Goal: Task Accomplishment & Management: Manage account settings

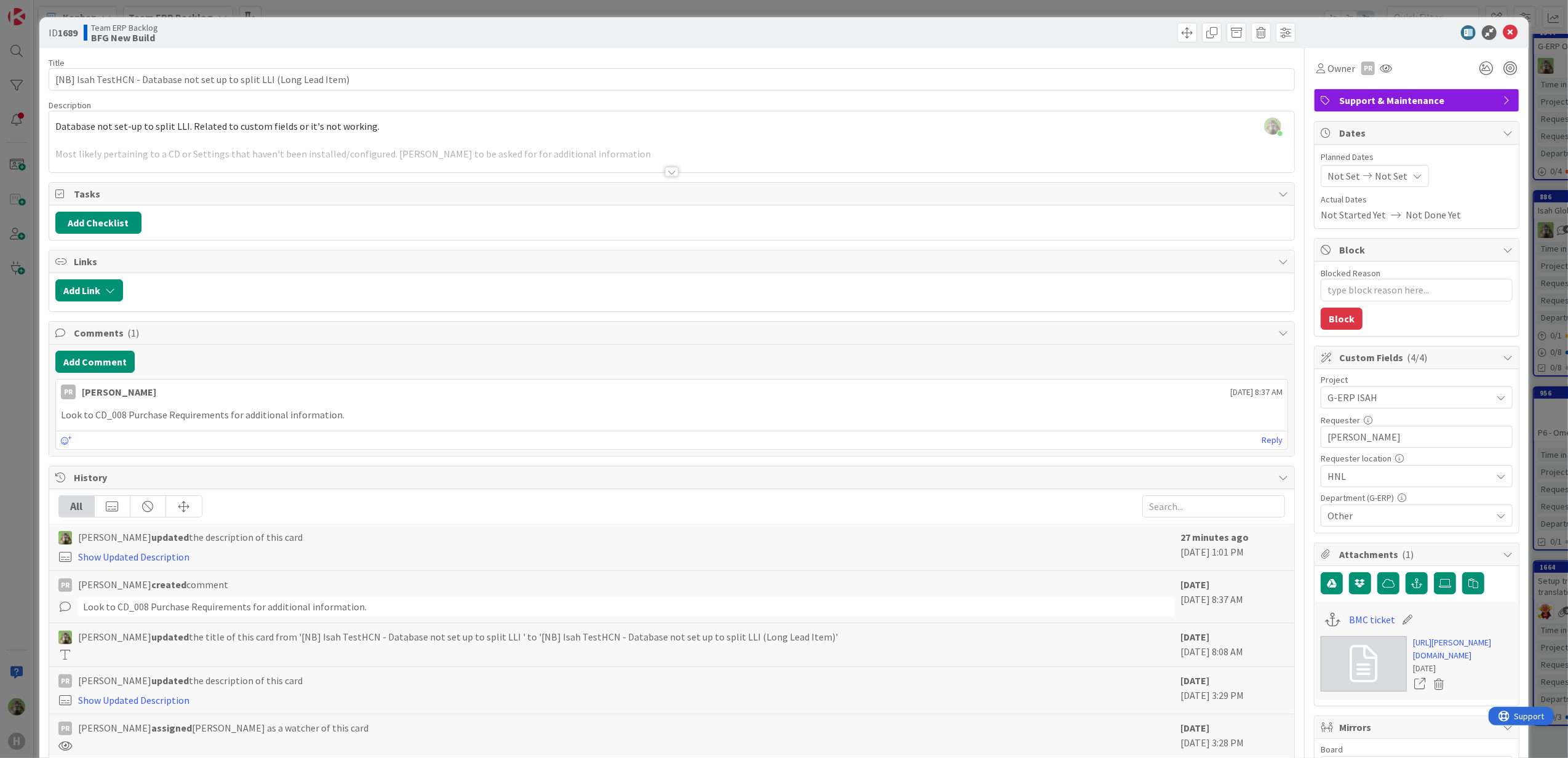
click at [16, 360] on div "ID 1689 Team ERP Backlog BFG New Build Title 69 / 128 [NB] Isah TestHCN - Datab…" at bounding box center [784, 379] width 1568 height 758
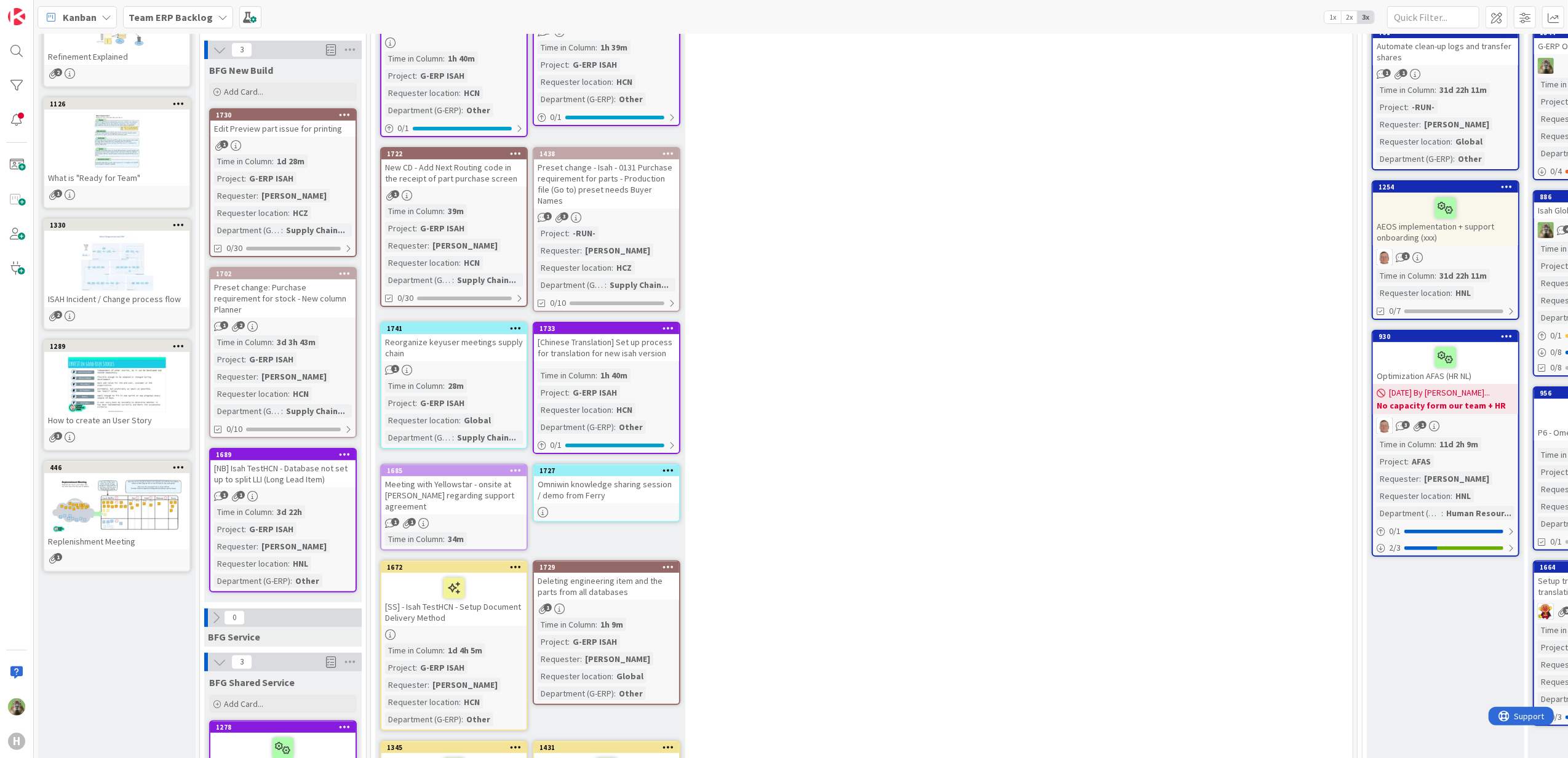
click at [307, 129] on div "Edit Preview part issue for printing" at bounding box center [283, 128] width 146 height 16
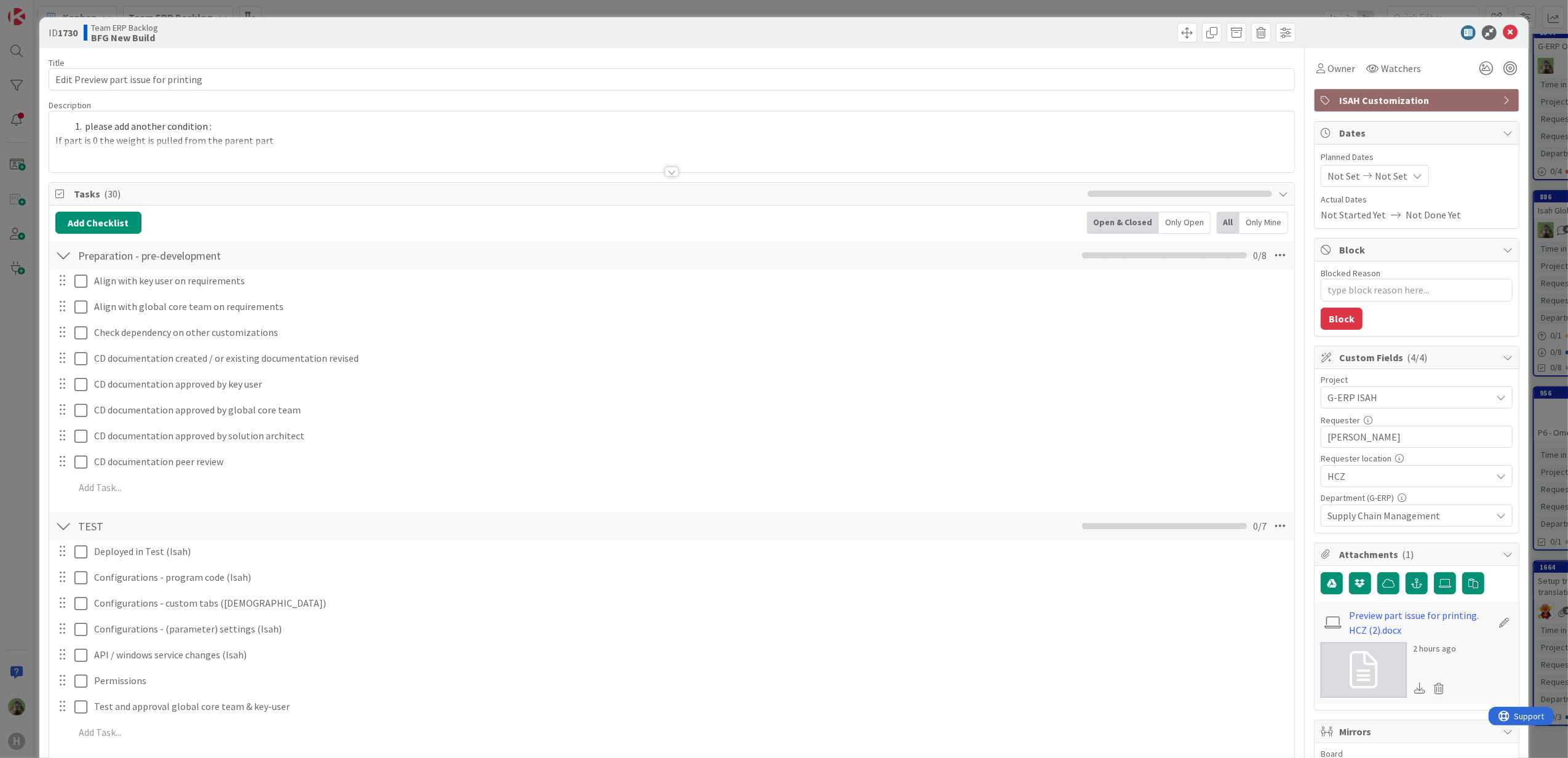
type textarea "x"
click at [50, 81] on input "Edit Preview part issue for printing" at bounding box center [672, 79] width 1247 height 22
type input "Report Edit Preview part issue for printing"
type textarea "x"
type input "Report Part issue Edit Preview part issue for printing"
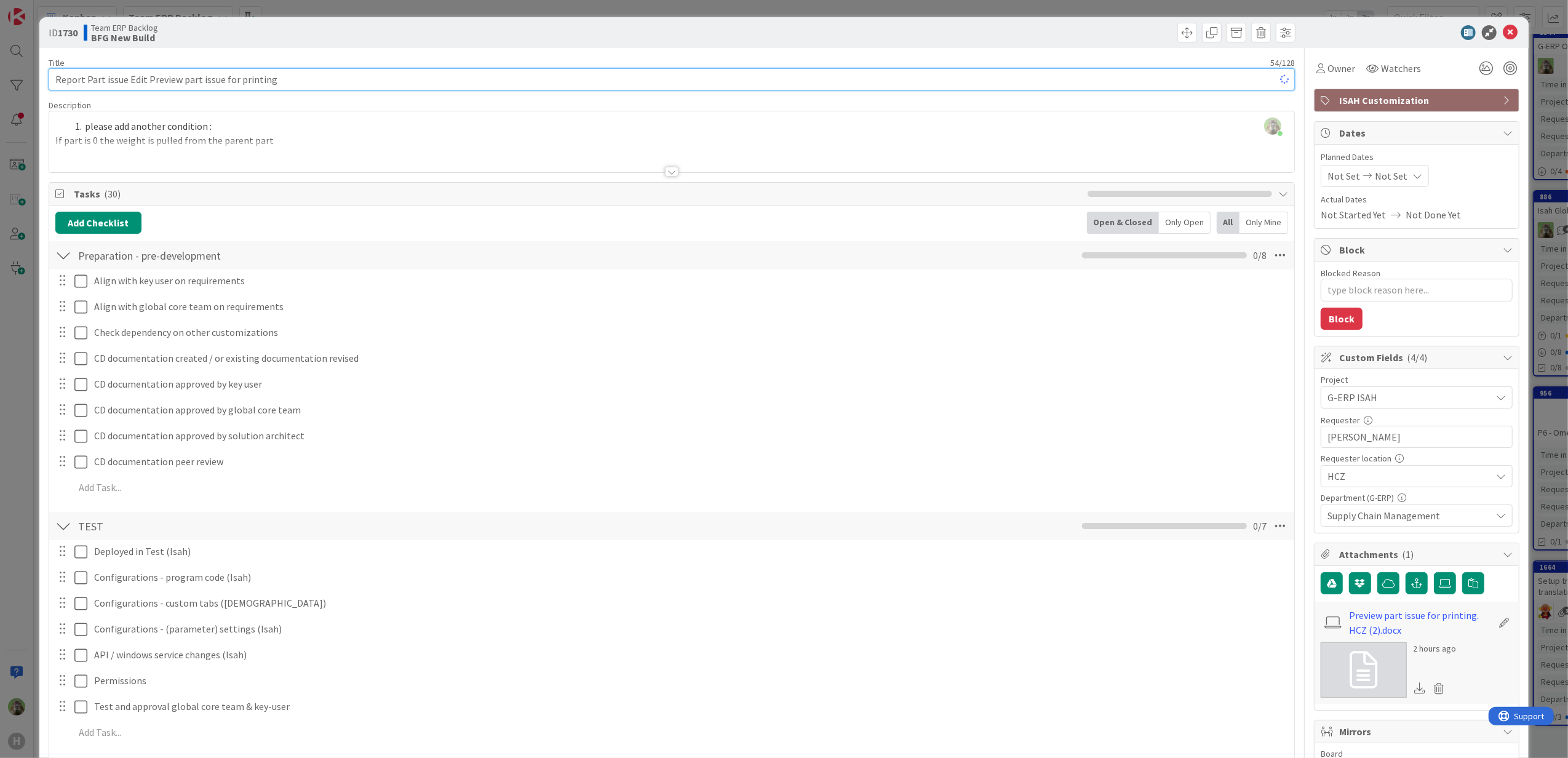
type textarea "x"
type input "Report Part issues Picklist - Edit Preview part issue for printing"
type textarea "x"
drag, startPoint x: 174, startPoint y: 82, endPoint x: 744, endPoint y: 36, distance: 571.9
click at [626, 70] on input "Report Part issues Picklist - Edit Preview part issue for printing" at bounding box center [672, 79] width 1247 height 22
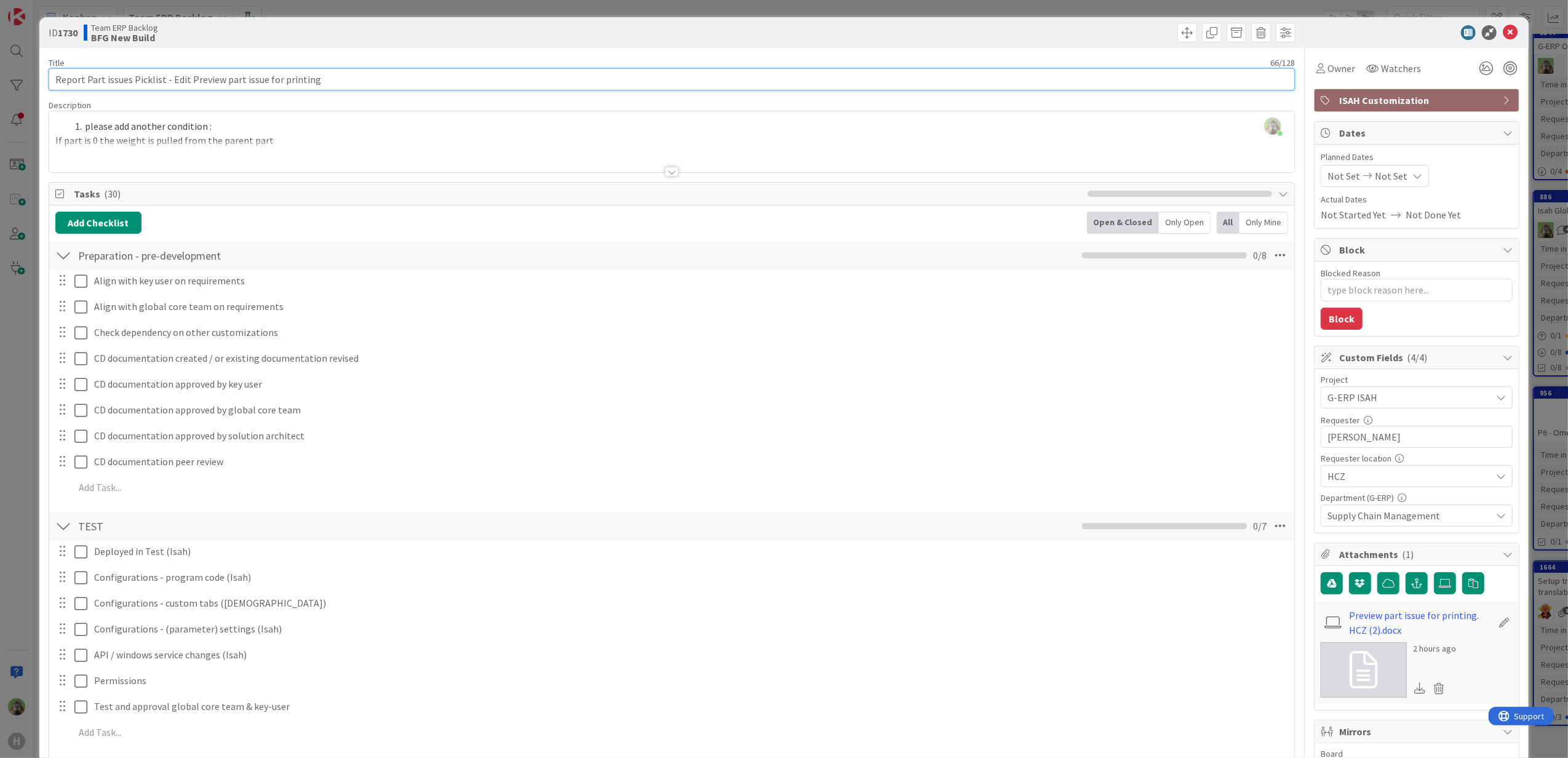
type input "Report Part issues Picklist - Edit Preview part issue for printing"
click at [501, 127] on div "[PERSON_NAME] just joined please add another condition : If part is 0 the weigh…" at bounding box center [672, 142] width 1246 height 61
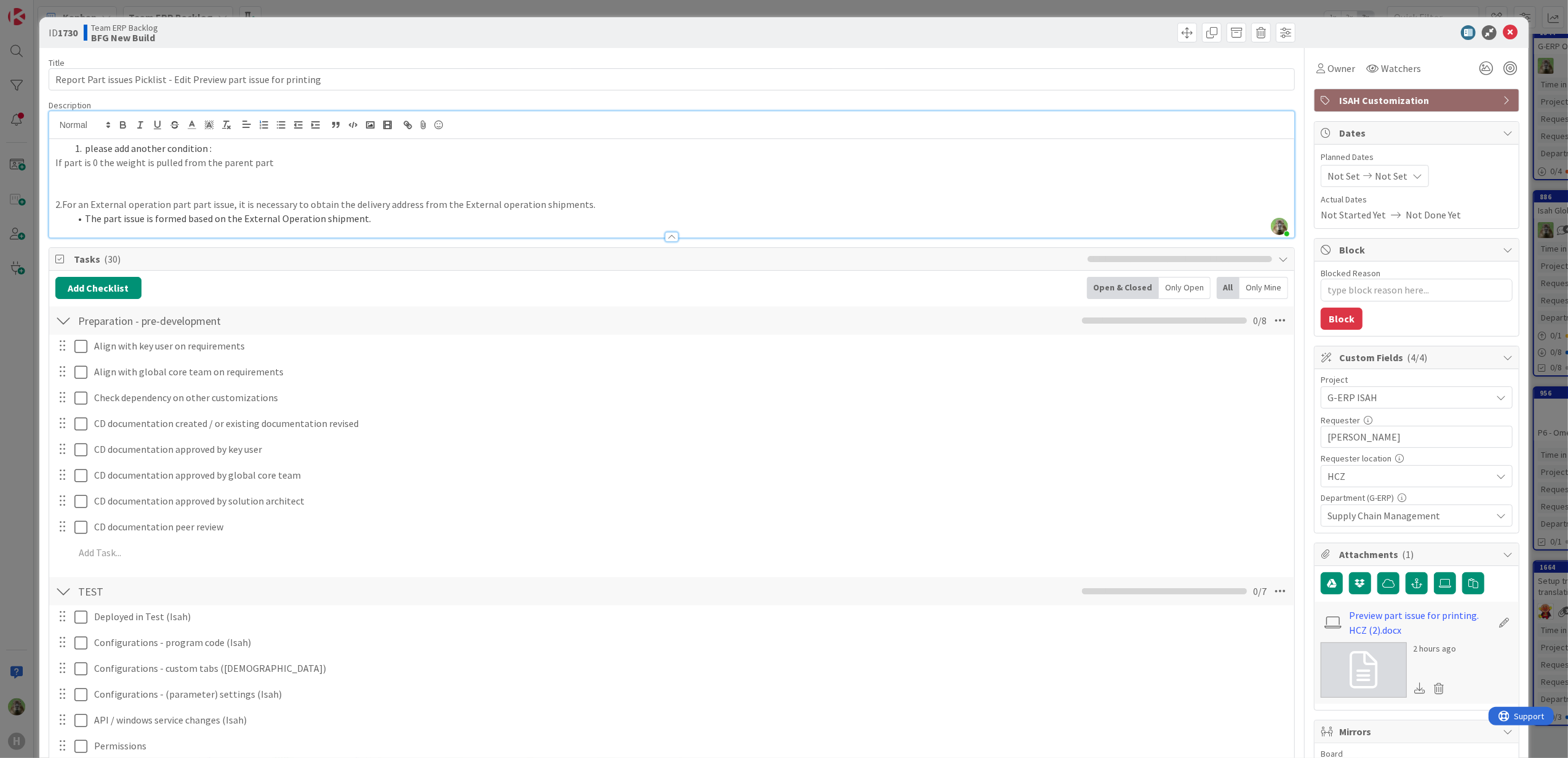
click at [139, 189] on p at bounding box center [672, 190] width 1233 height 14
type textarea "x"
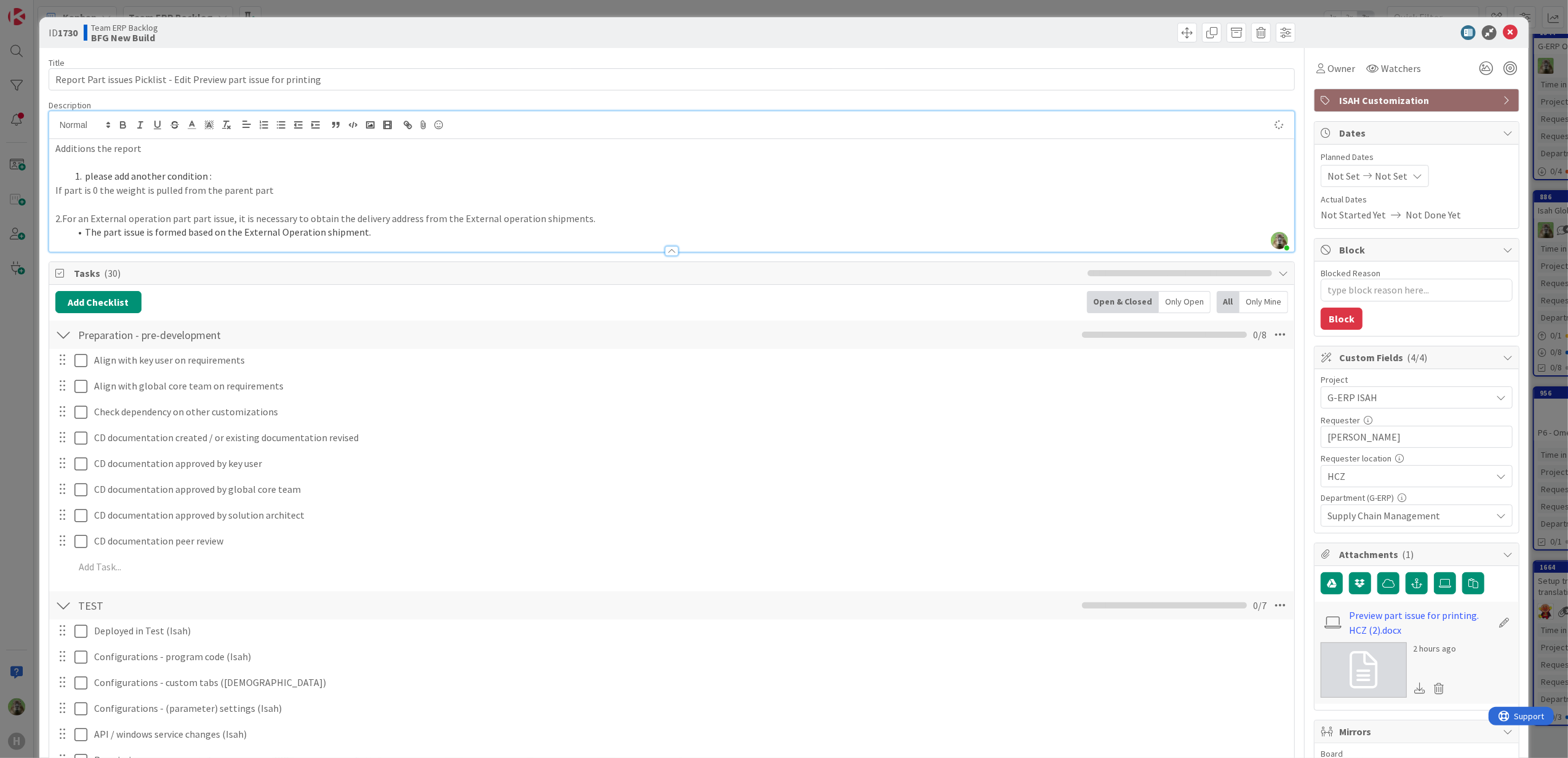
type textarea "x"
drag, startPoint x: 171, startPoint y: 82, endPoint x: 399, endPoint y: 99, distance: 228.6
type input "Report Part issues Picklist - E"
type textarea "x"
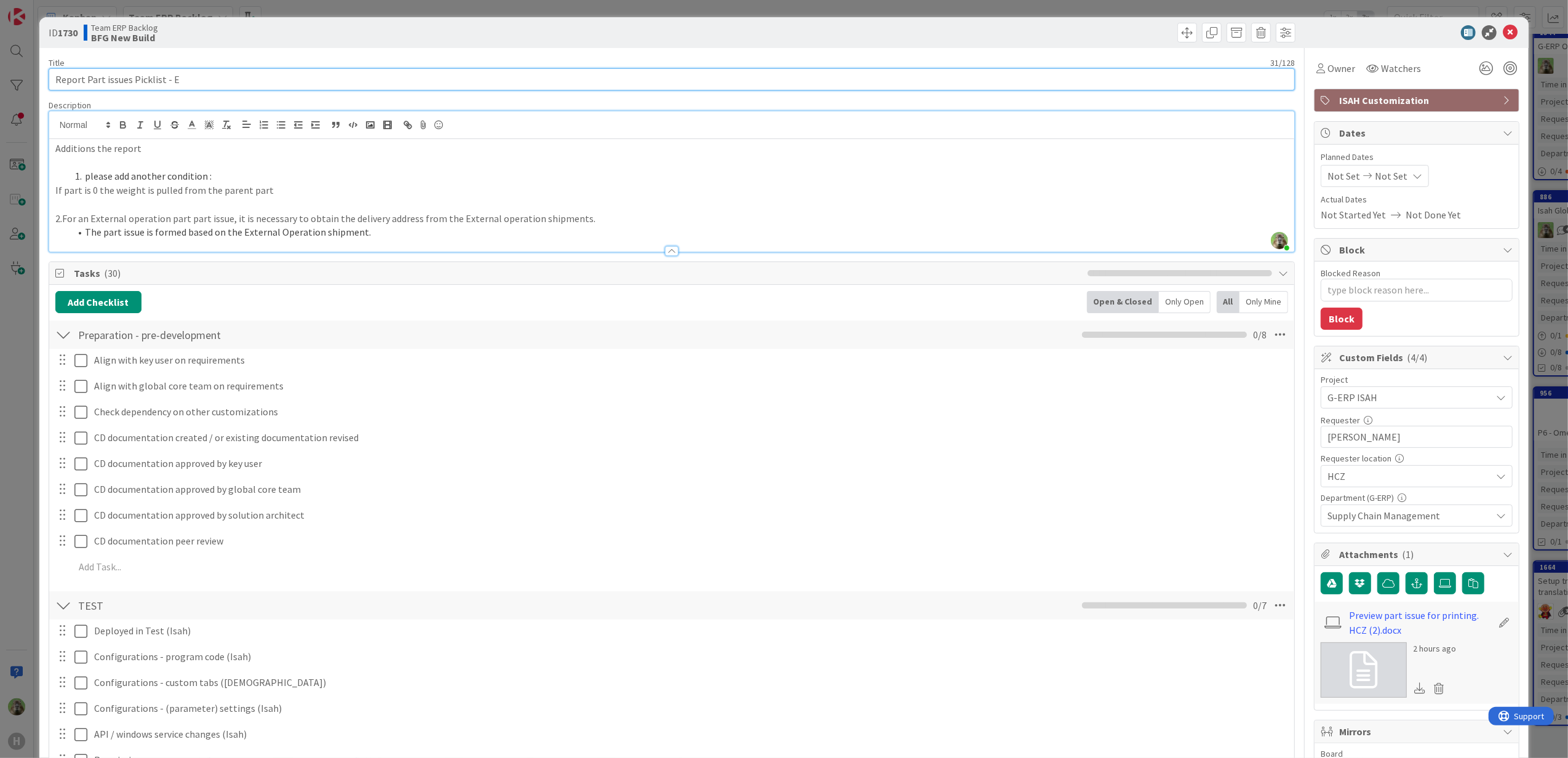
type input "Report Part issues Picklist - Ez"
type textarea "x"
type input "Report Part issues Picklist - E"
type textarea "x"
type input "Report Part issues Picklist - Edit Preview part issue for printing"
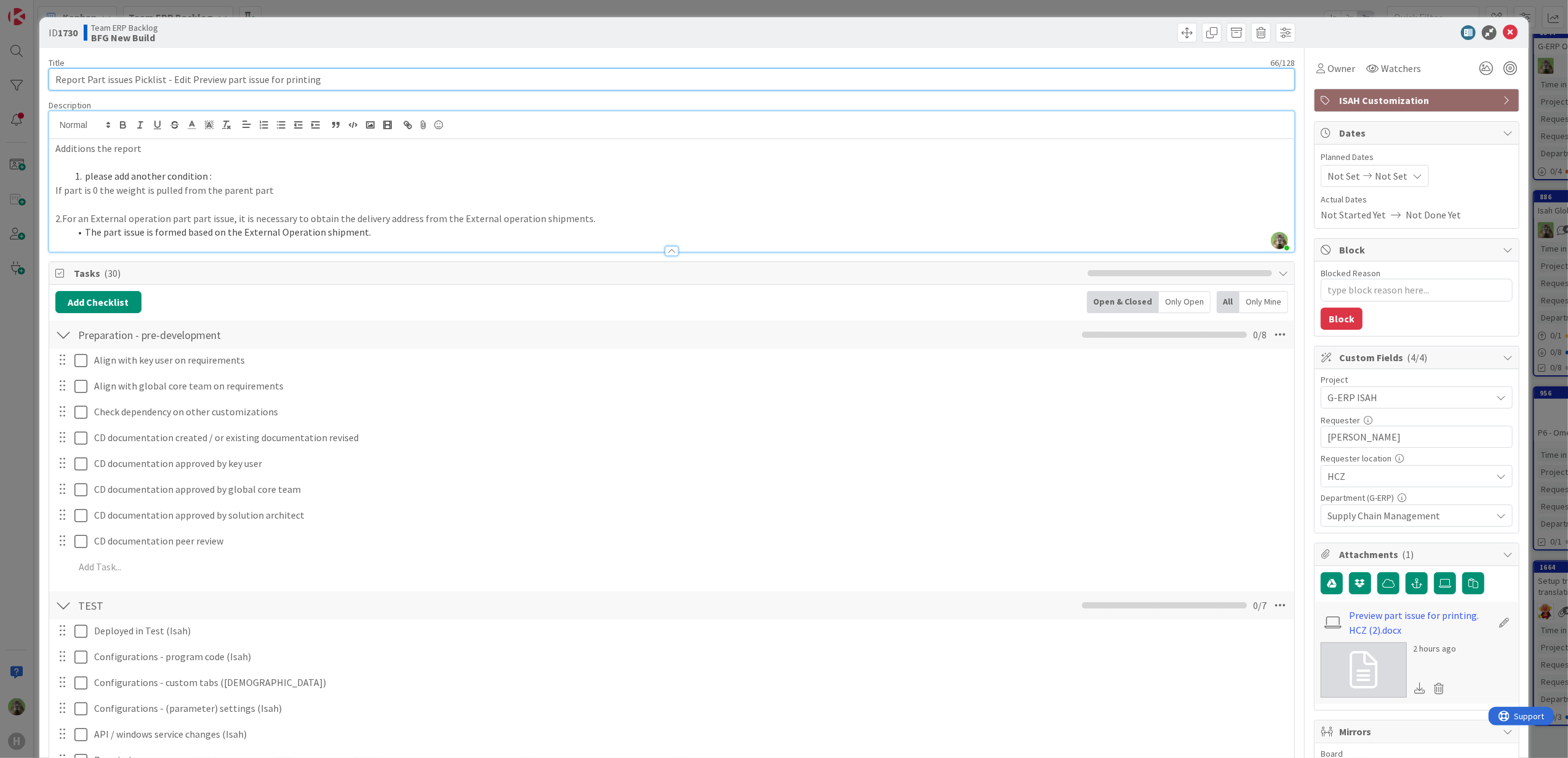
type textarea "x"
click at [415, 59] on div "Title 66 / 128" at bounding box center [672, 63] width 1247 height 11
click at [13, 370] on div "ID 1730 Team ERP Backlog BFG New Build Title 66 / 128 Report Part issues Pickli…" at bounding box center [784, 379] width 1568 height 758
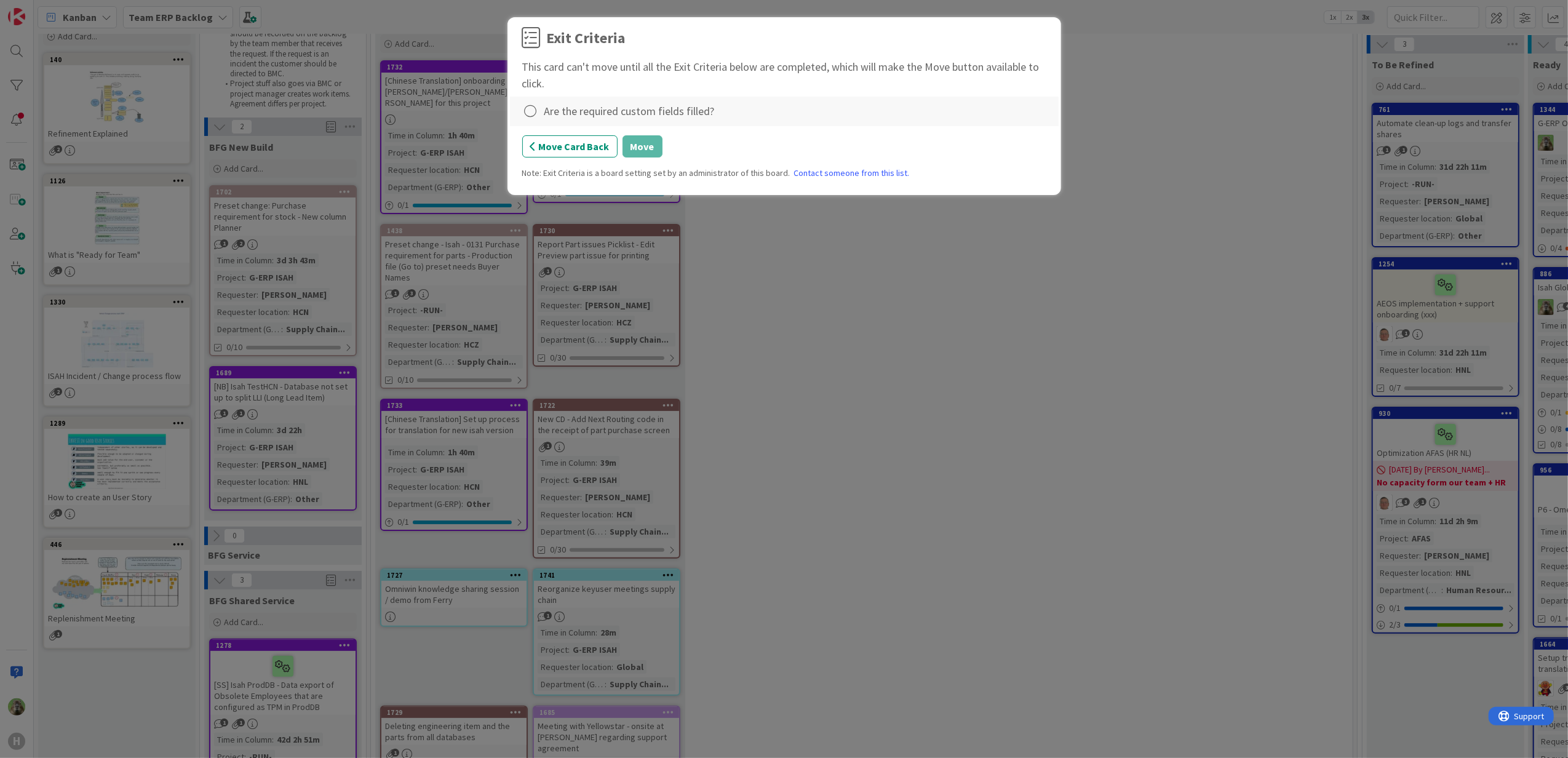
scroll to position [84, 0]
click at [577, 113] on div "Are the required custom fields filled?" at bounding box center [630, 110] width 171 height 16
click at [538, 116] on icon at bounding box center [530, 111] width 17 height 17
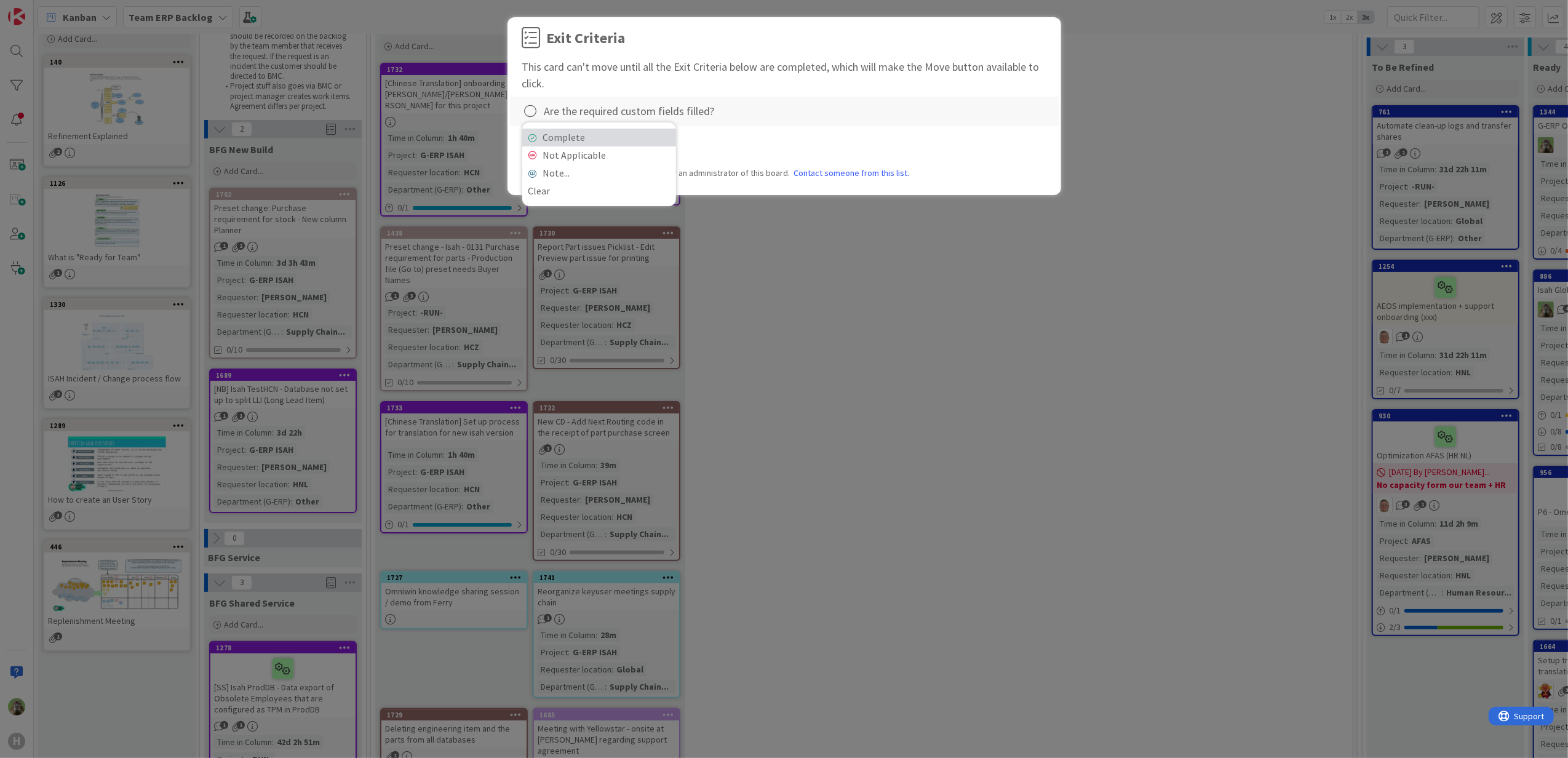
click at [611, 137] on link "Complete" at bounding box center [599, 137] width 154 height 18
click at [632, 159] on div "Exit Criteria This card can't move until all the Exit Criteria below are comple…" at bounding box center [784, 108] width 524 height 162
click at [640, 156] on button "Move" at bounding box center [642, 146] width 40 height 22
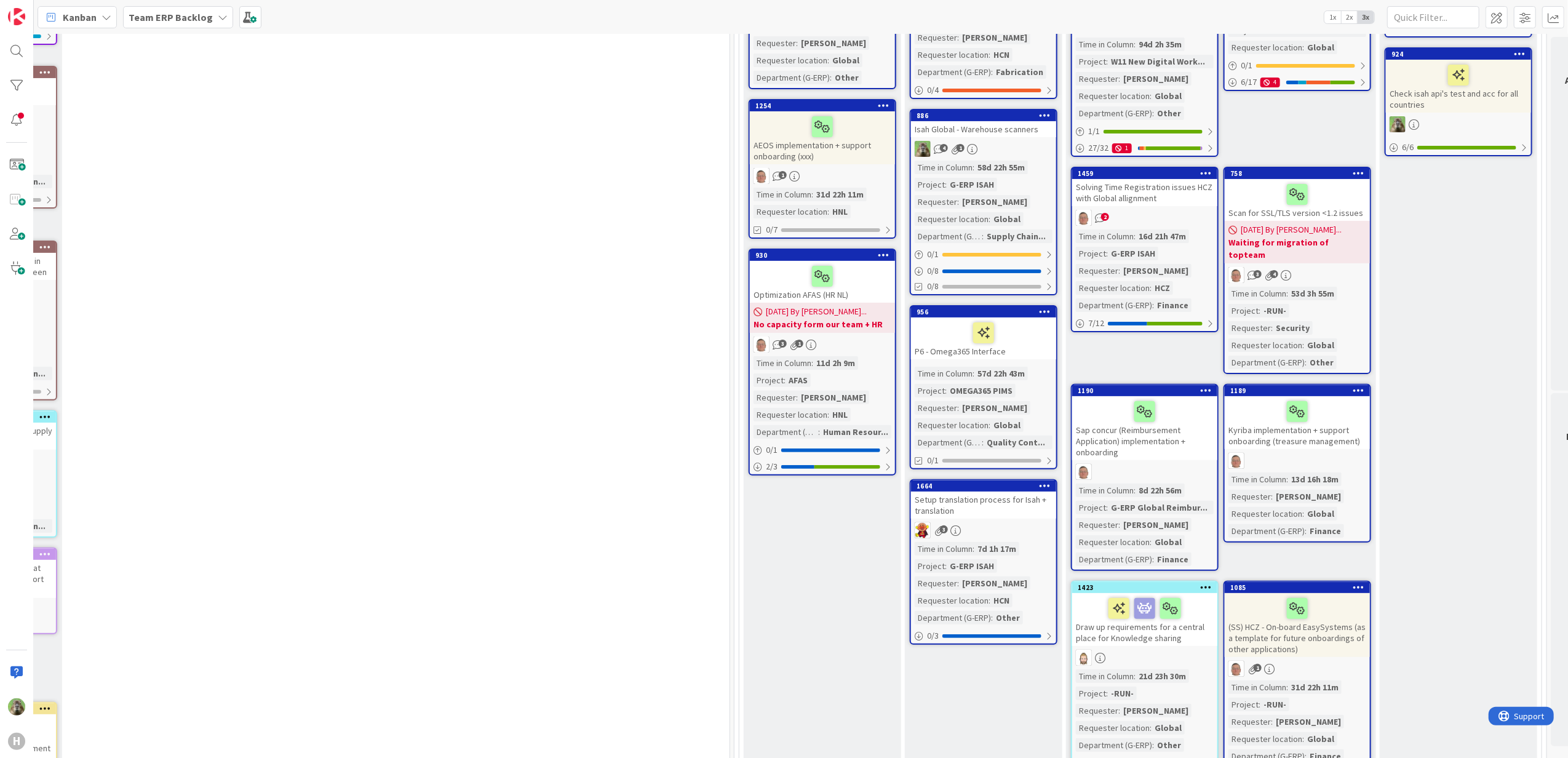
scroll to position [246, 623]
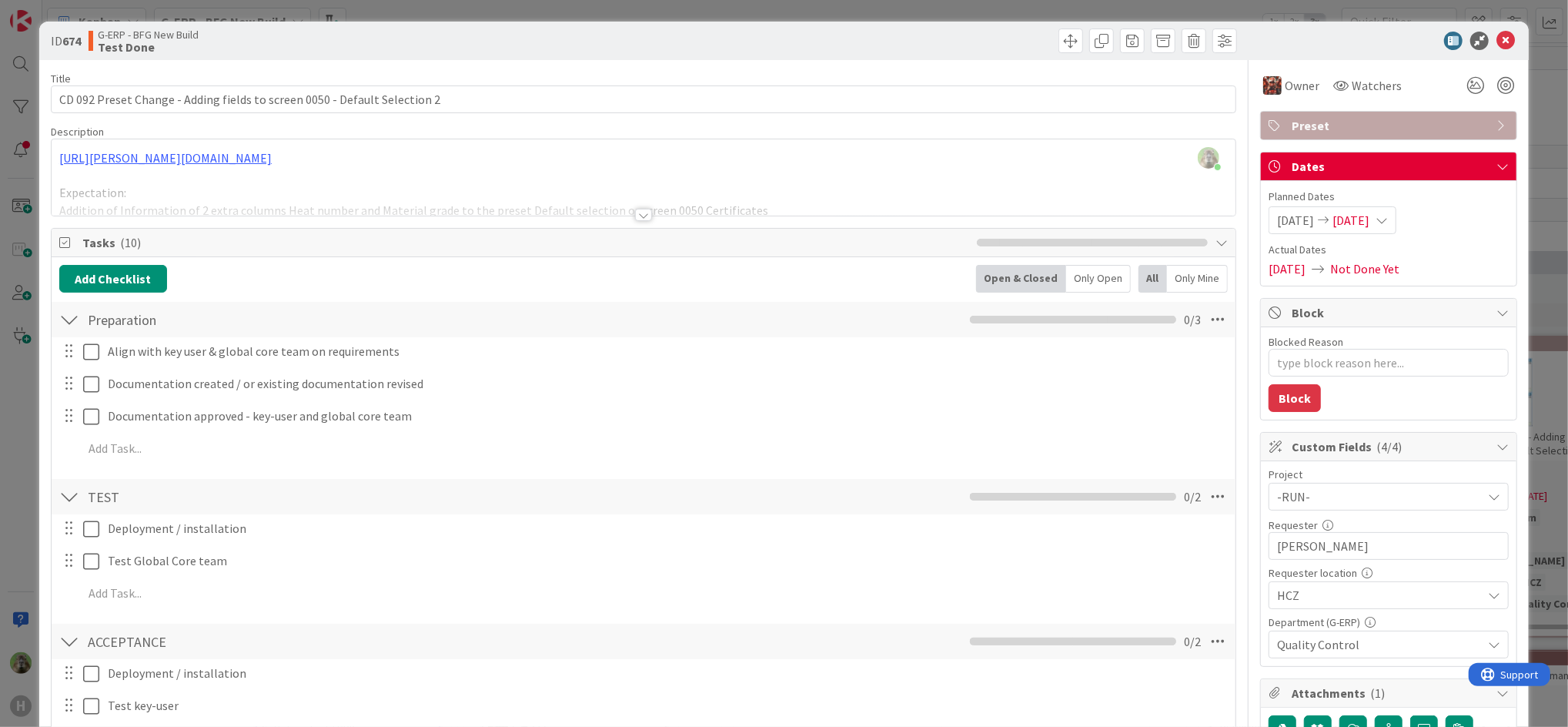
scroll to position [103, 0]
click at [15, 466] on div "ID 674 G-ERP - BFG New Build Test Done Title 73 / 128 CD 092 Preset Change - Ad…" at bounding box center [784, 364] width 1568 height 727
click at [18, 450] on div "ID 674 G-ERP - BFG New Build Test Done Title 73 / 128 CD 092 Preset Change - Ad…" at bounding box center [784, 364] width 1568 height 727
click at [1497, 48] on icon at bounding box center [1505, 40] width 19 height 19
click at [27, 367] on div "ID 674 G-ERP - BFG New Build Test Done Title 73 / 128 CD 092 Preset Change - Ad…" at bounding box center [784, 364] width 1568 height 727
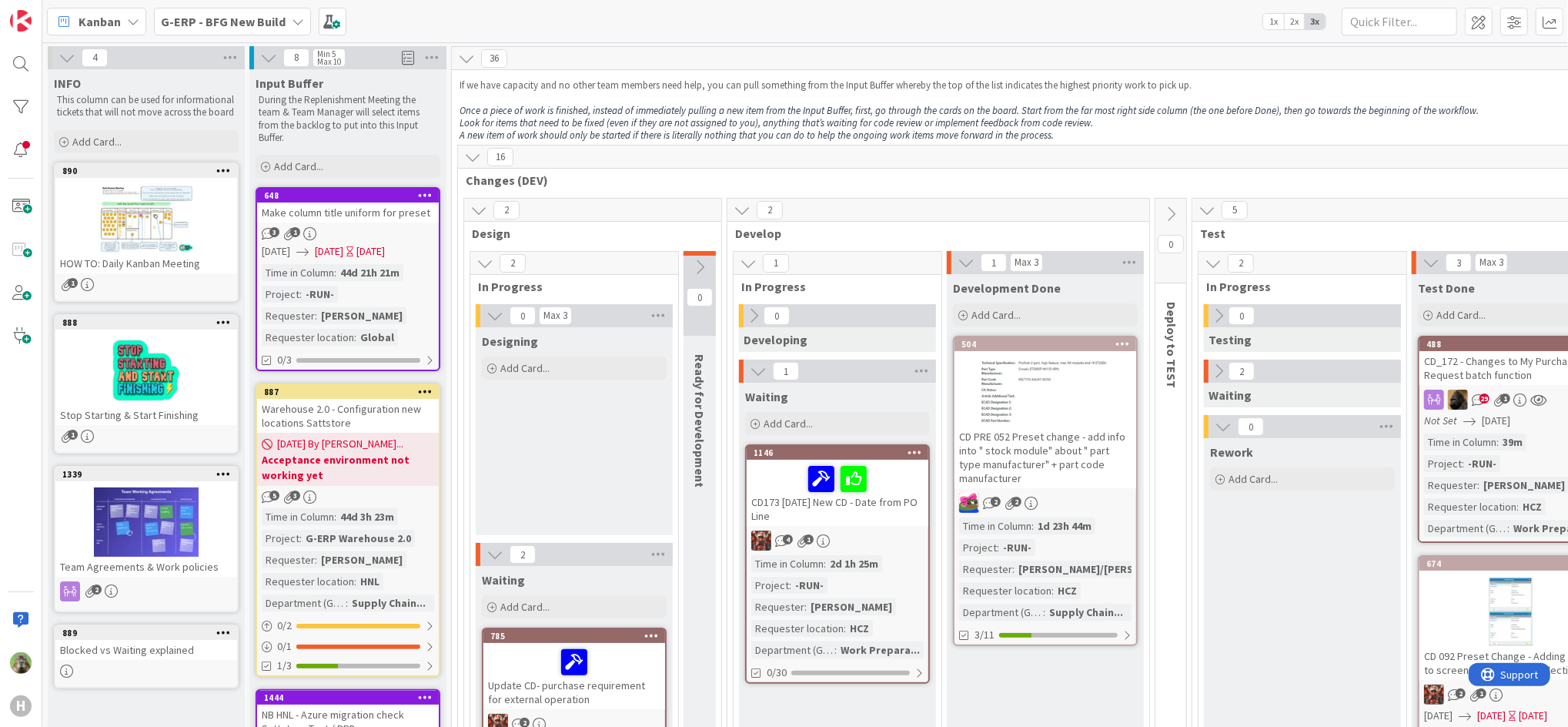
click at [279, 26] on b "G-ERP - BFG New Build" at bounding box center [222, 22] width 124 height 16
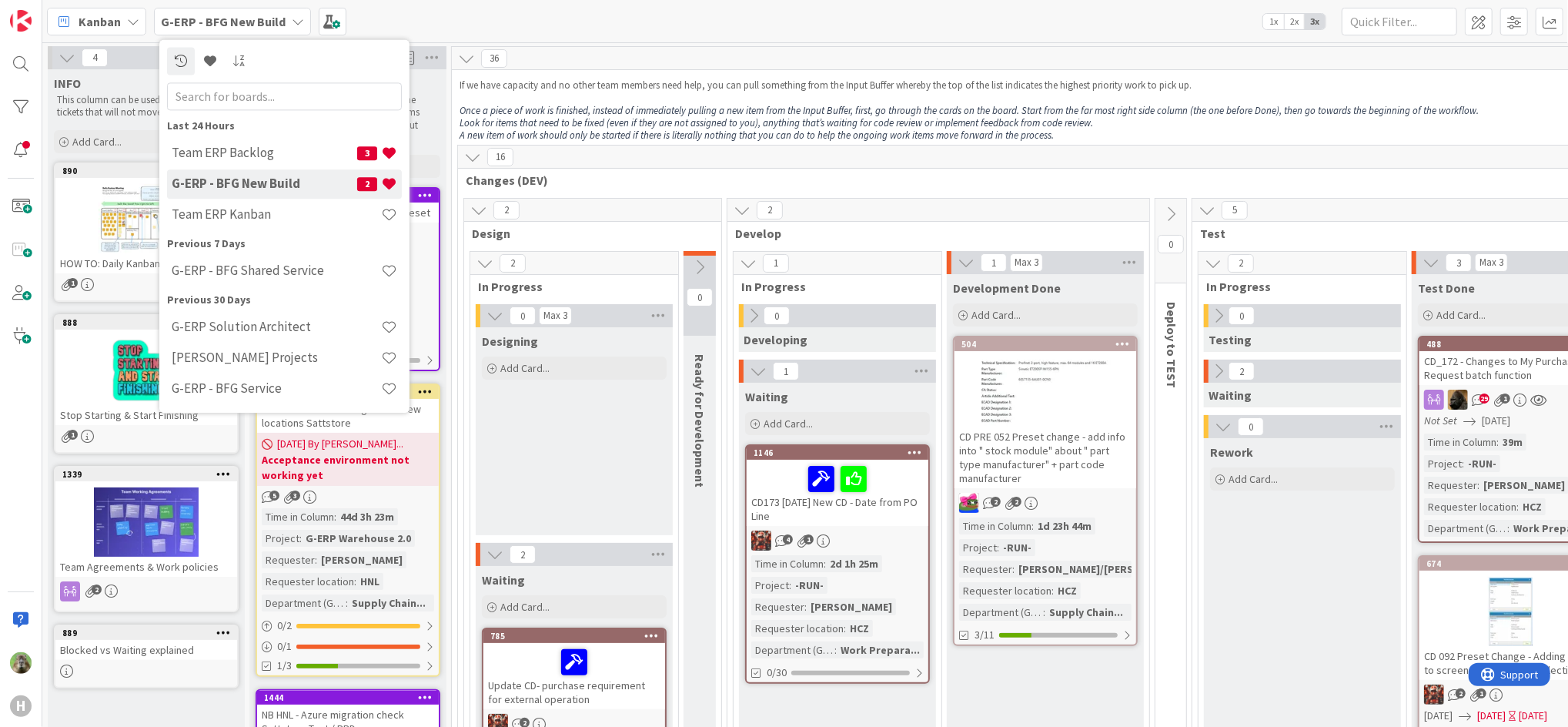
click at [654, 16] on div "Kanban G-ERP - BFG New Build Last 24 Hours Team ERP Backlog 3 G-ERP - BFG New B…" at bounding box center [805, 21] width 1526 height 42
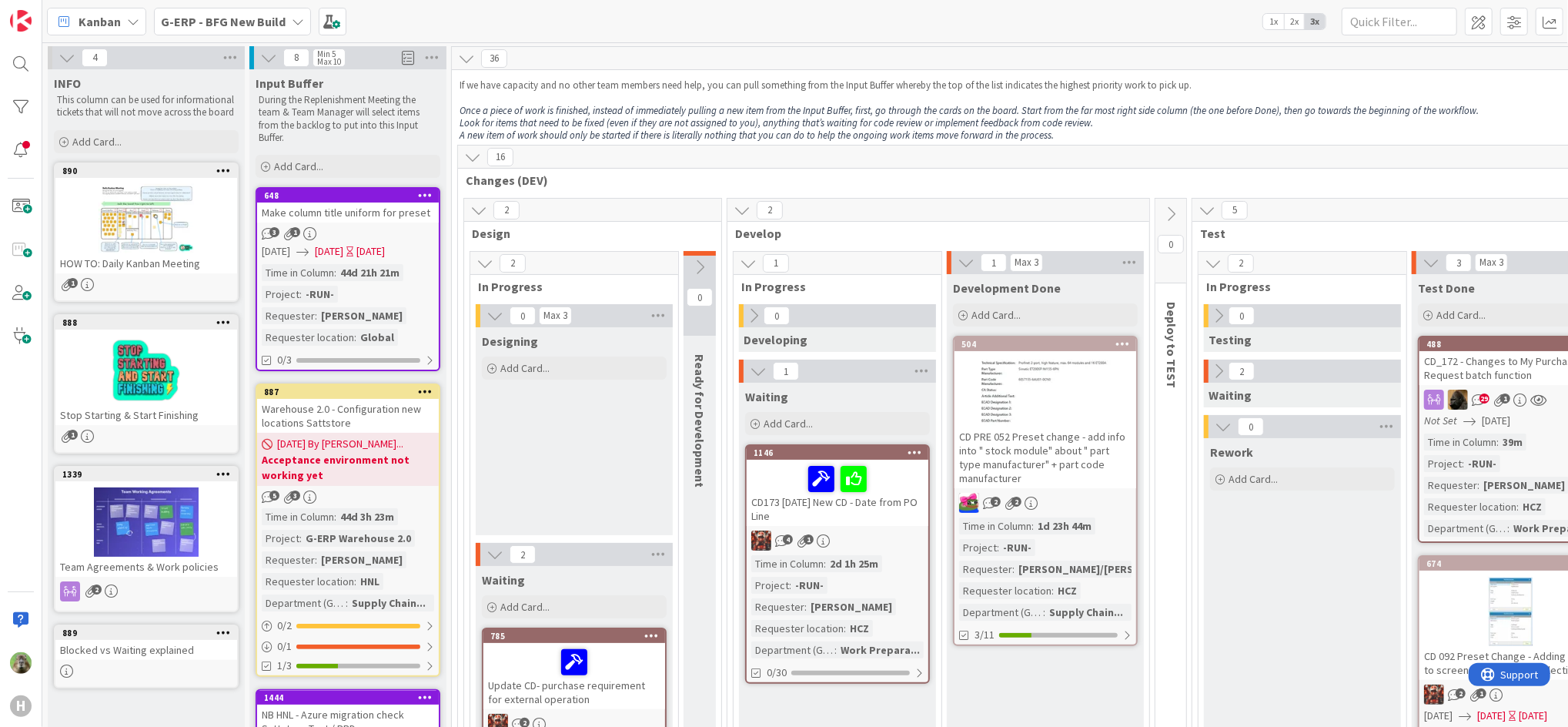
click at [207, 25] on b "G-ERP - BFG New Build" at bounding box center [222, 22] width 124 height 16
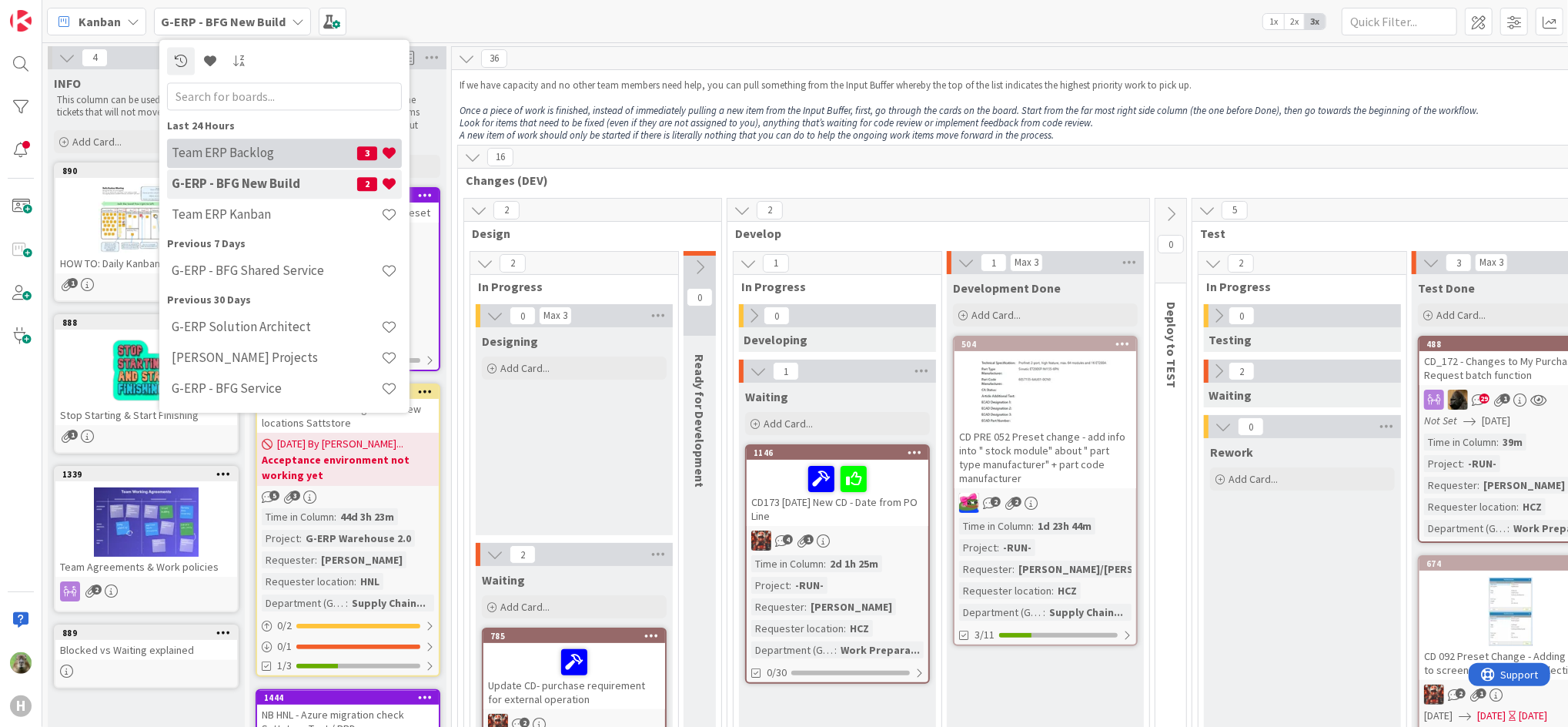
click at [242, 158] on h4 "Team ERP Backlog" at bounding box center [263, 154] width 185 height 16
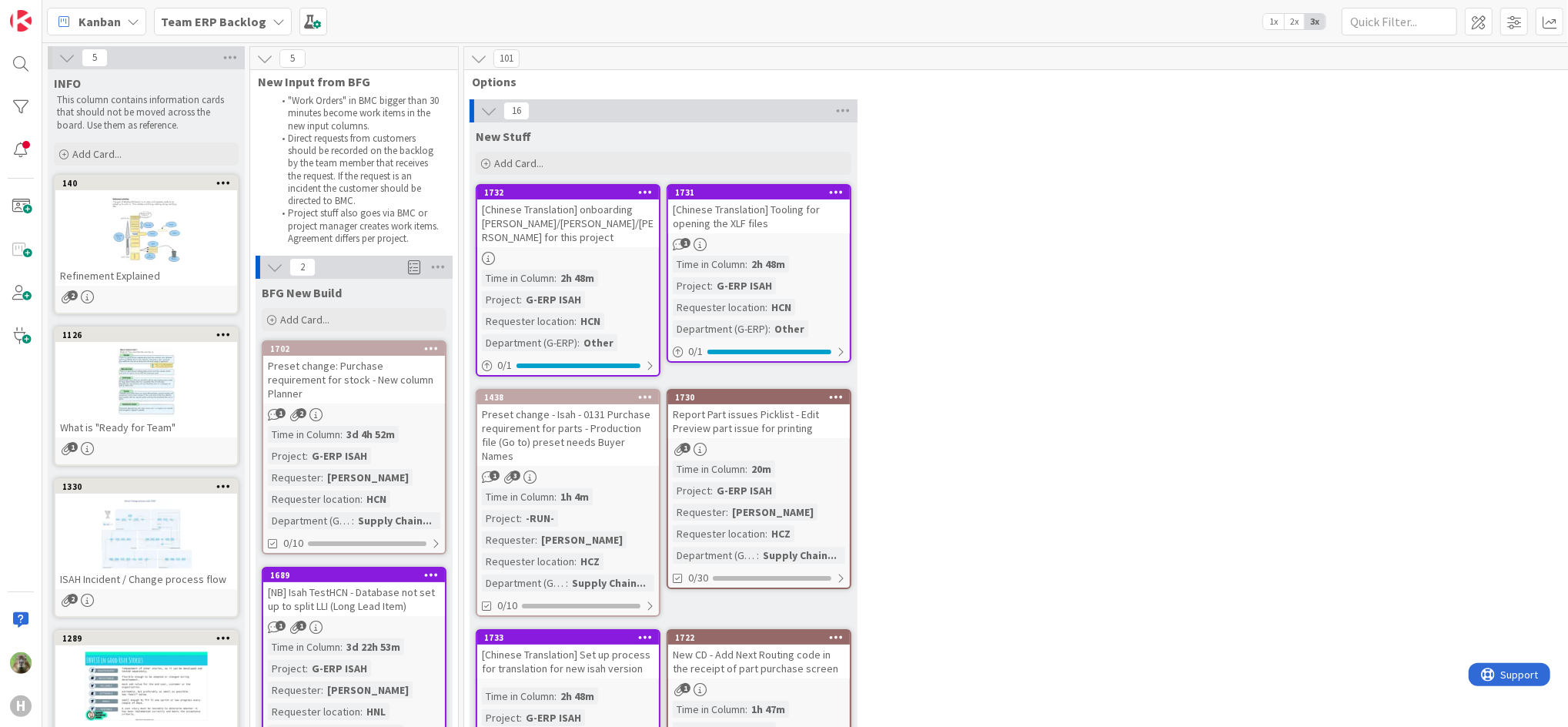
click at [197, 9] on div "Team ERP Backlog" at bounding box center [222, 22] width 138 height 27
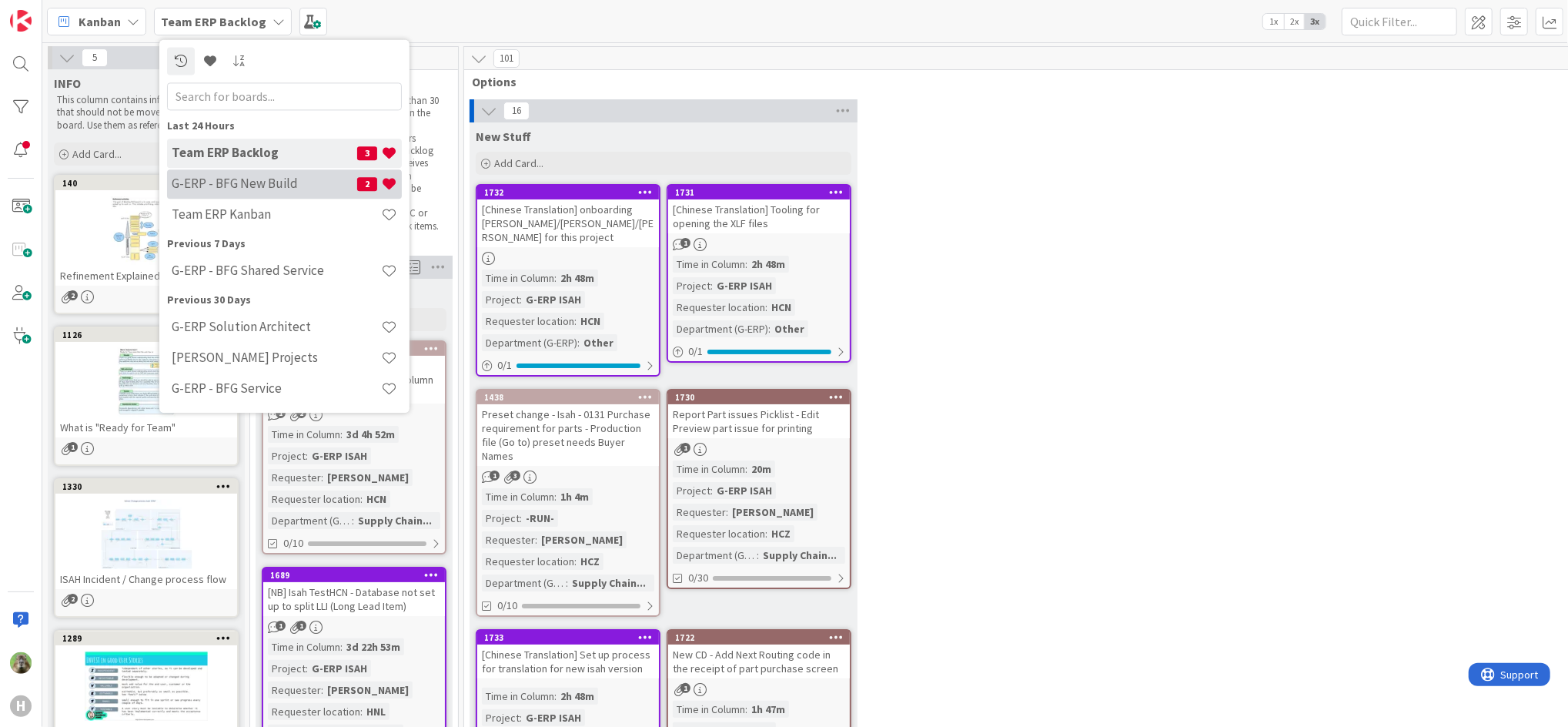
click at [248, 176] on h4 "G-ERP - BFG New Build" at bounding box center [263, 184] width 185 height 16
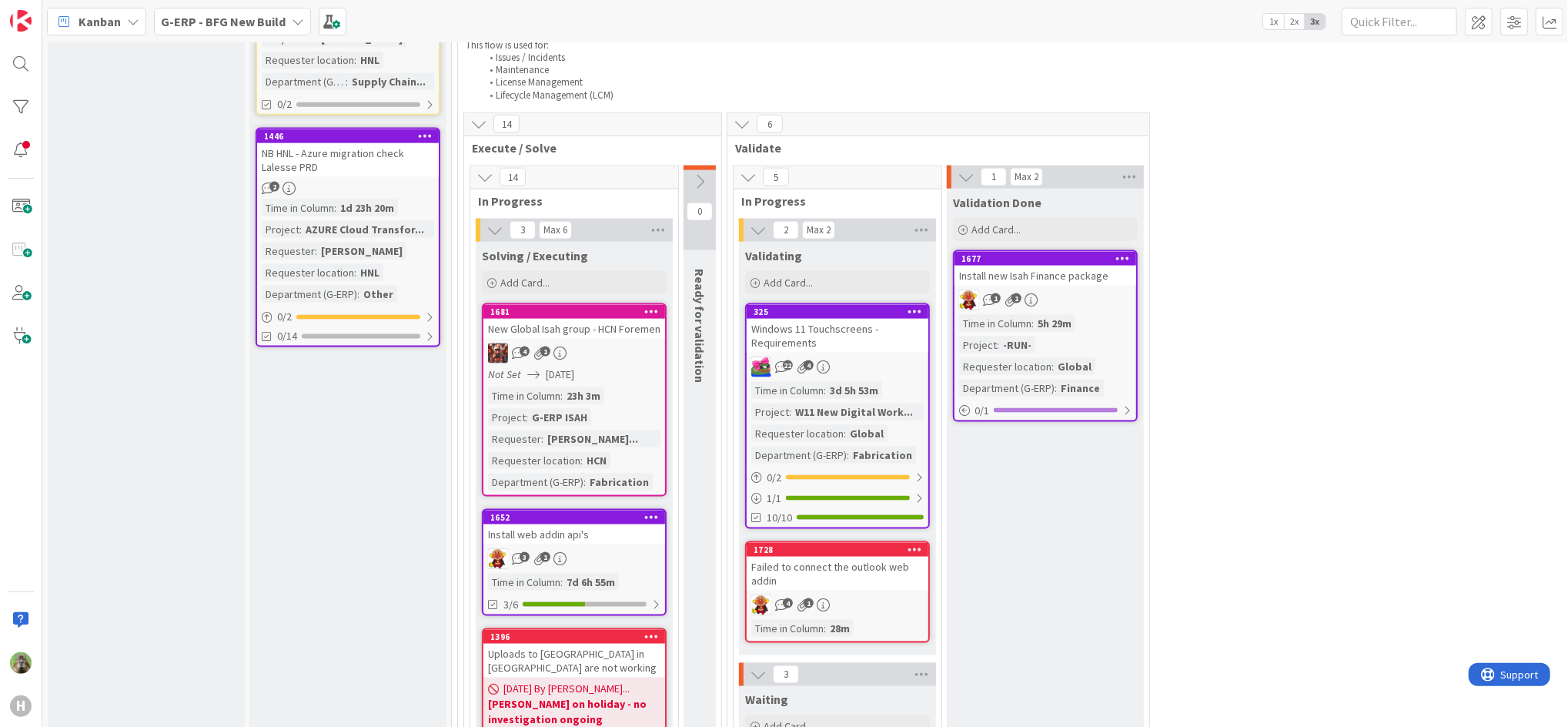
scroll to position [1745, 0]
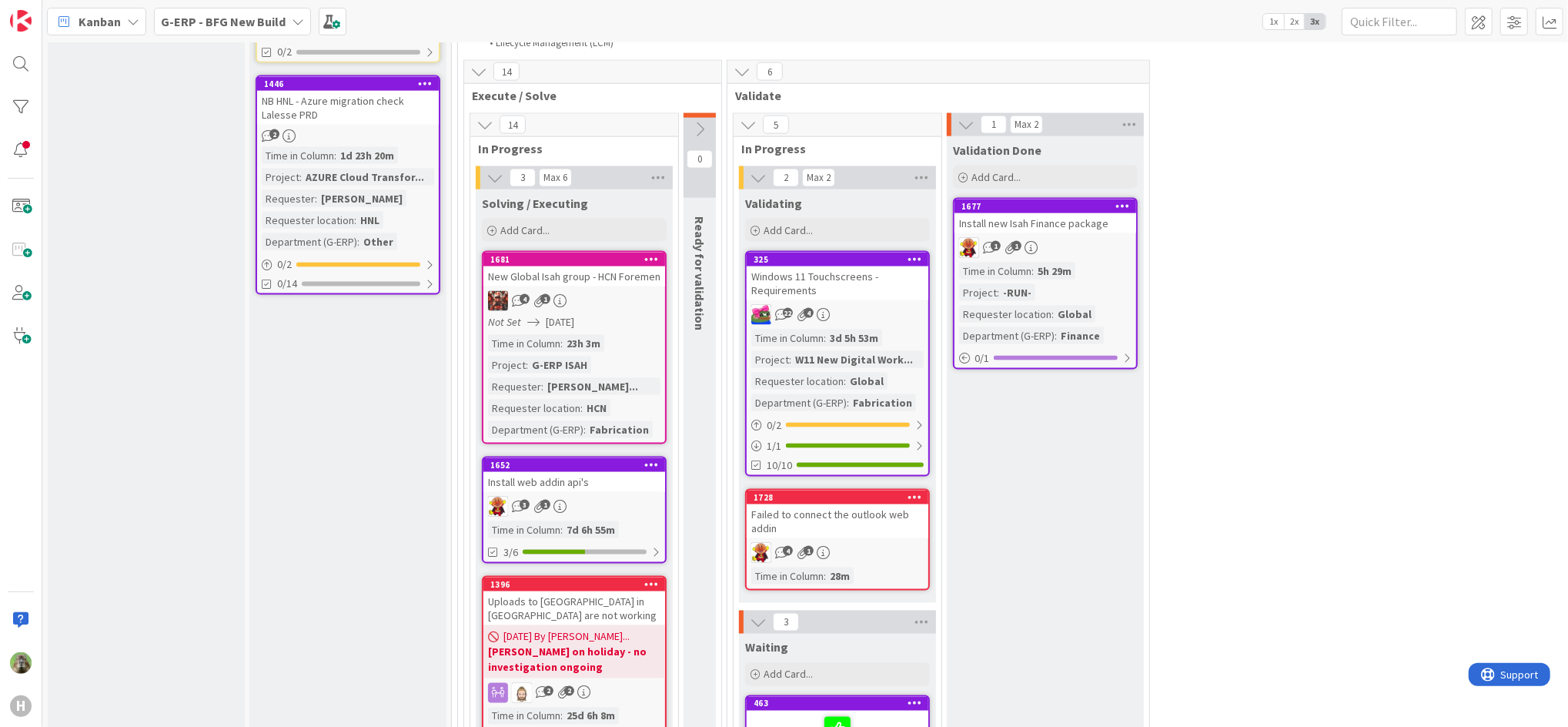
click at [869, 275] on div "Windows 11 Touchscreens - Requirements" at bounding box center [838, 283] width 182 height 34
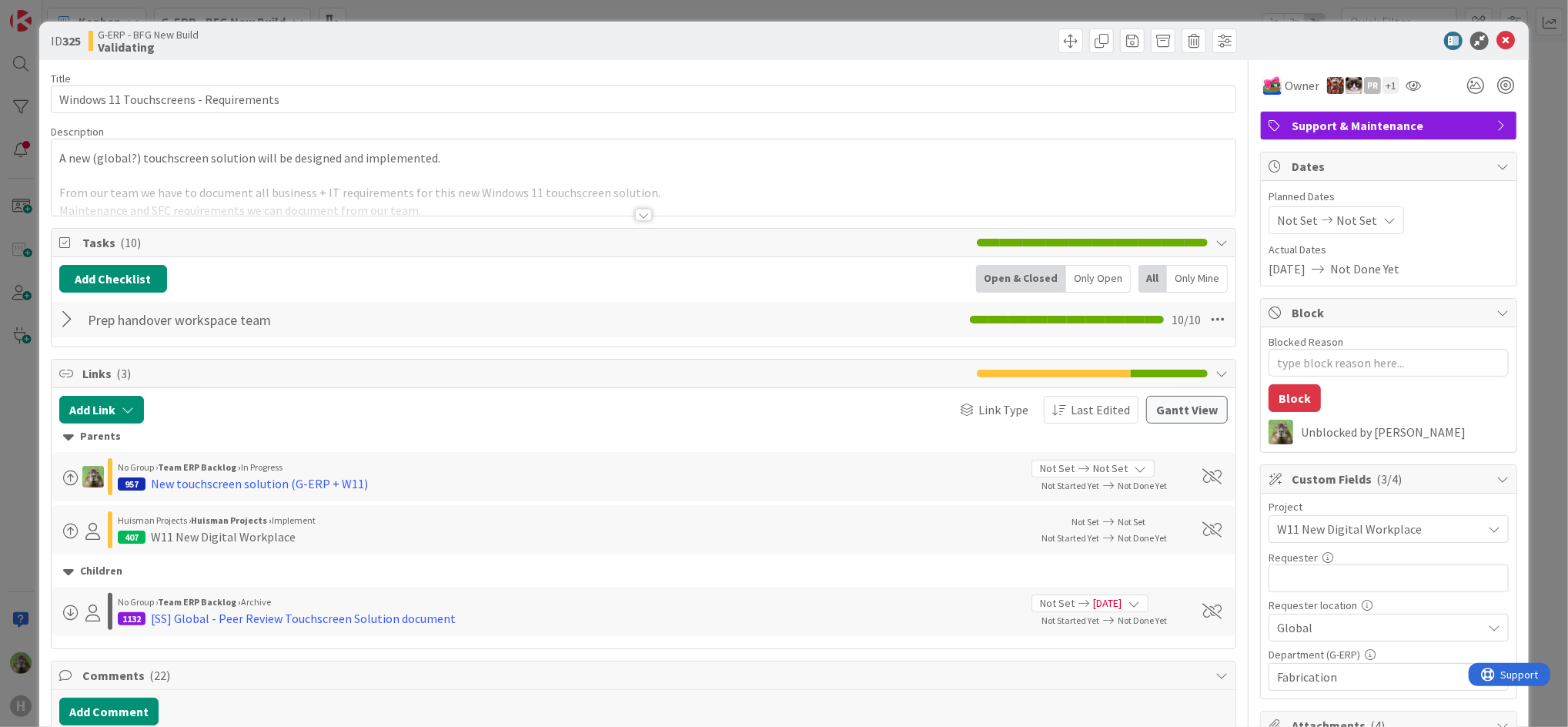
type textarea "x"
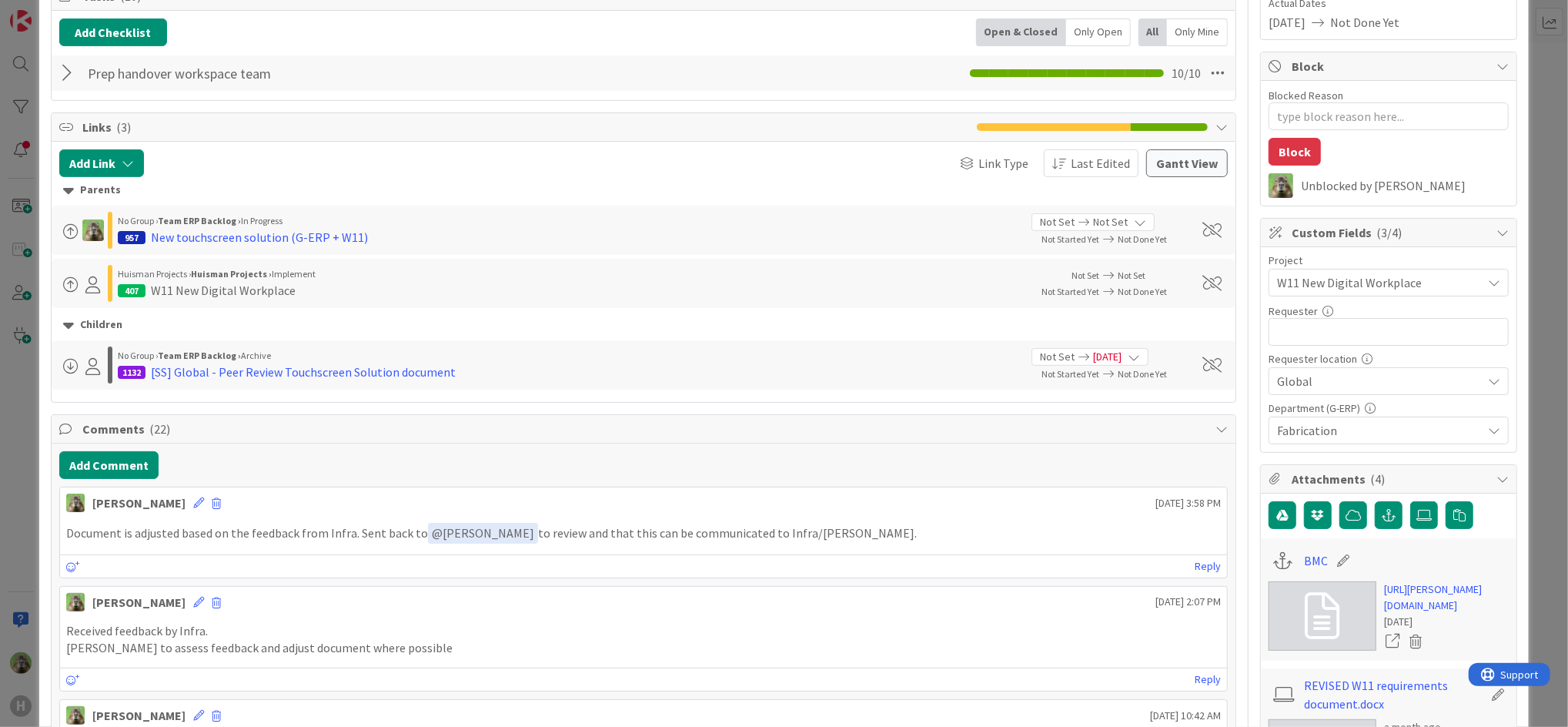
scroll to position [411, 0]
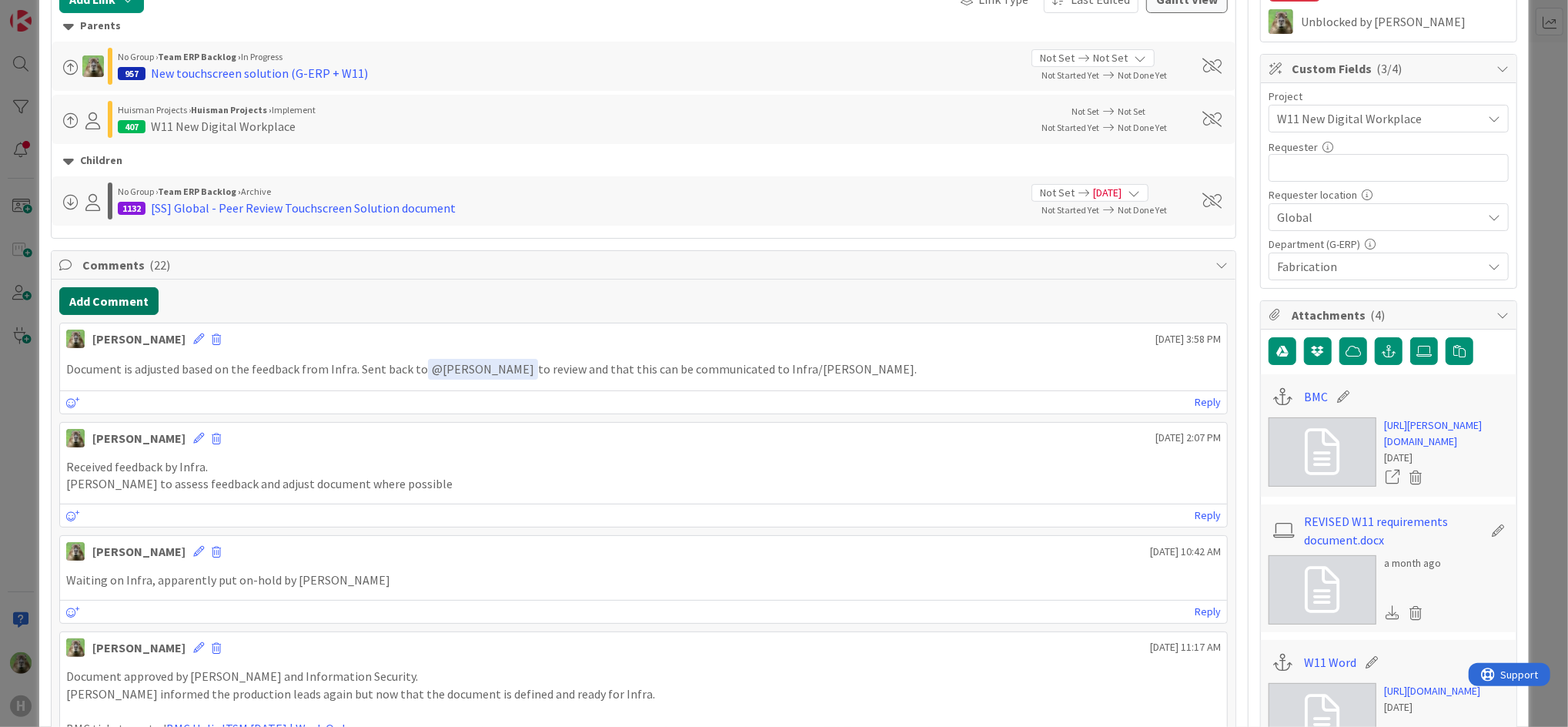
click at [119, 312] on button "Add Comment" at bounding box center [109, 301] width 99 height 27
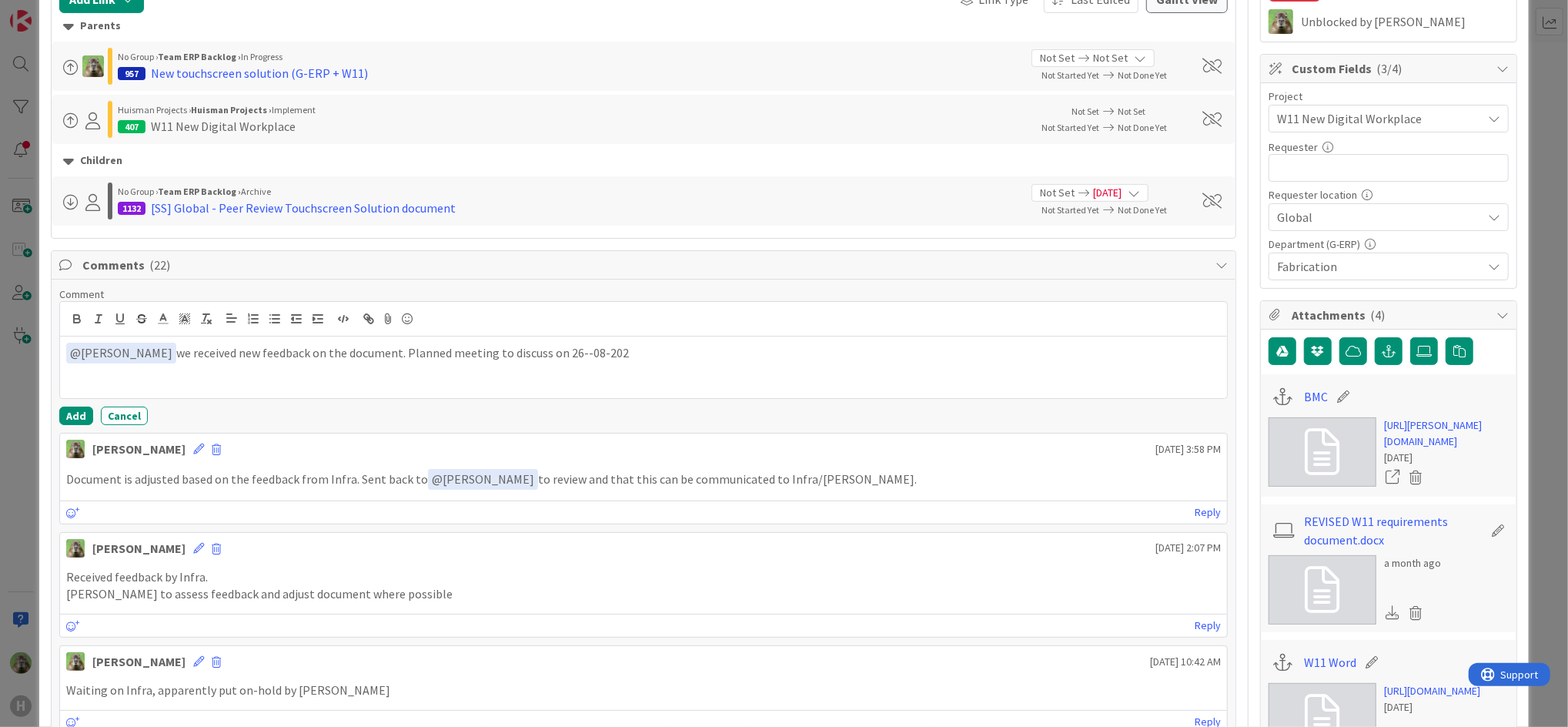
type textarea "x"
click at [620, 364] on div "﻿ @ Jakub Král ﻿ we received new feedback on the document. Planned meeting to d…" at bounding box center [643, 367] width 1167 height 62
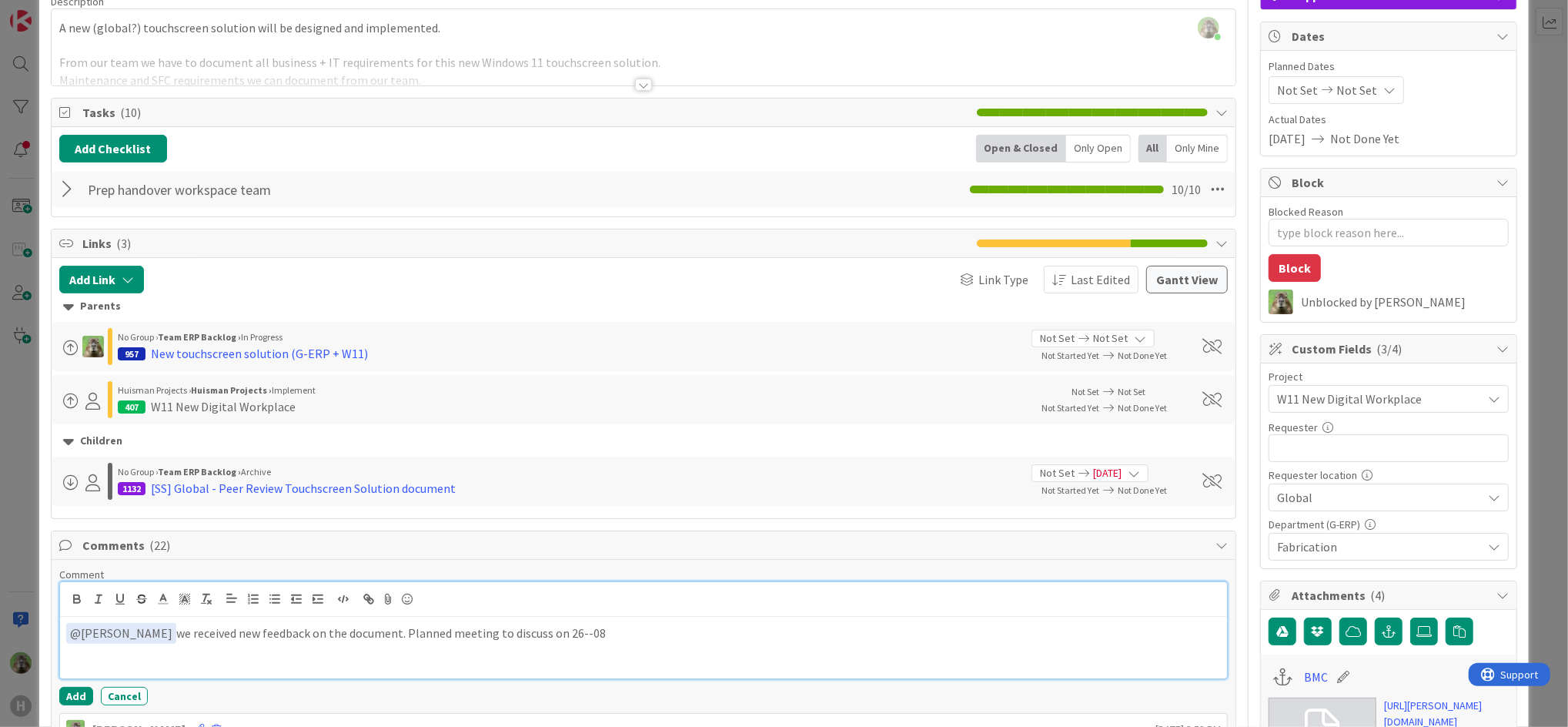
scroll to position [0, 0]
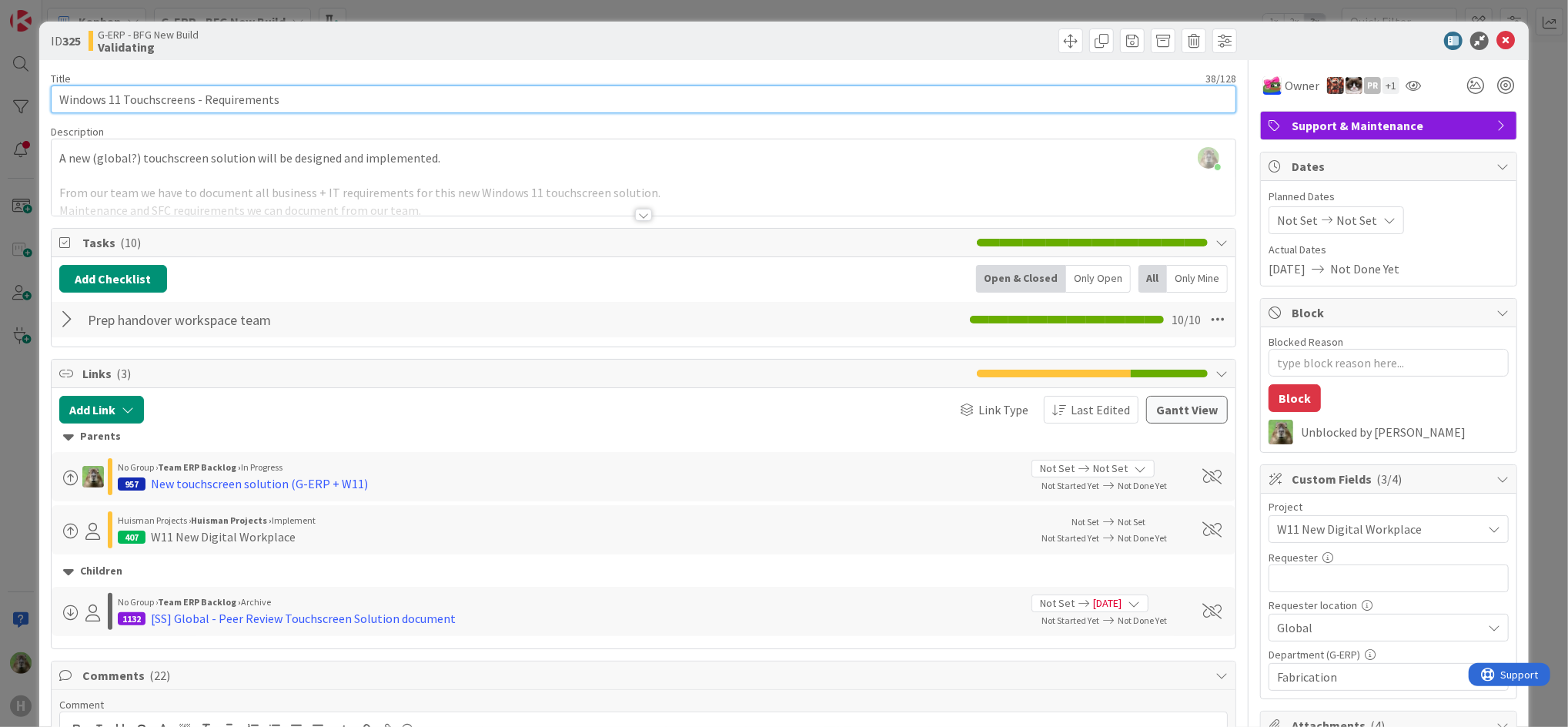
click at [58, 105] on input "Windows 11 Touchscreens - Requirements" at bounding box center [643, 99] width 1186 height 27
type input "26-0-Windows 11 Touchscreens - Requirements"
type textarea "x"
type input "26-0Windows 11 Touchscreens - Requirements"
type textarea "x"
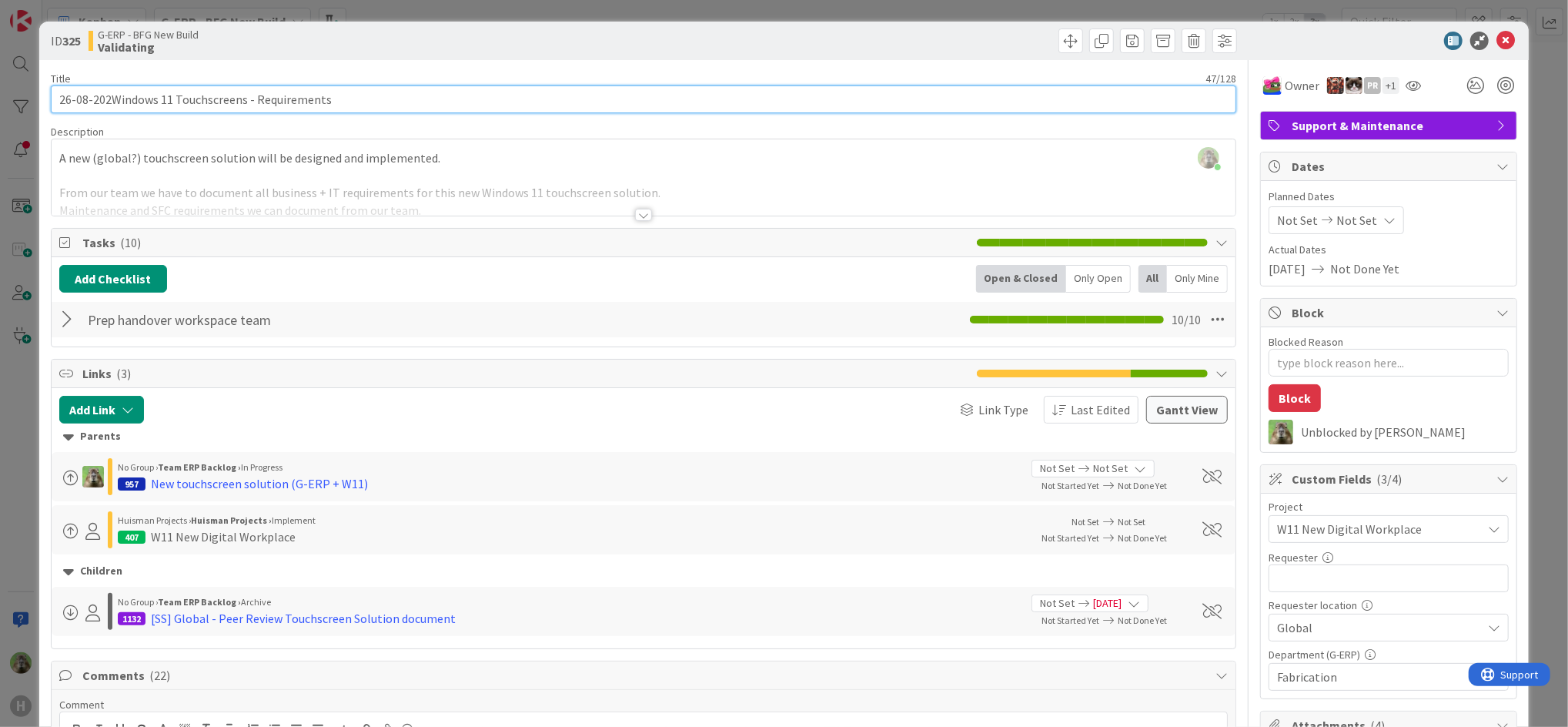
type input "26-08-2025Windows 11 Touchscreens - Requirements"
type textarea "x"
type input "26-08-2025 Windows 11 Touchscreens - Requirements"
type textarea "x"
type input "26-08-2025 Windows 11 Touchscreens - Requirements"
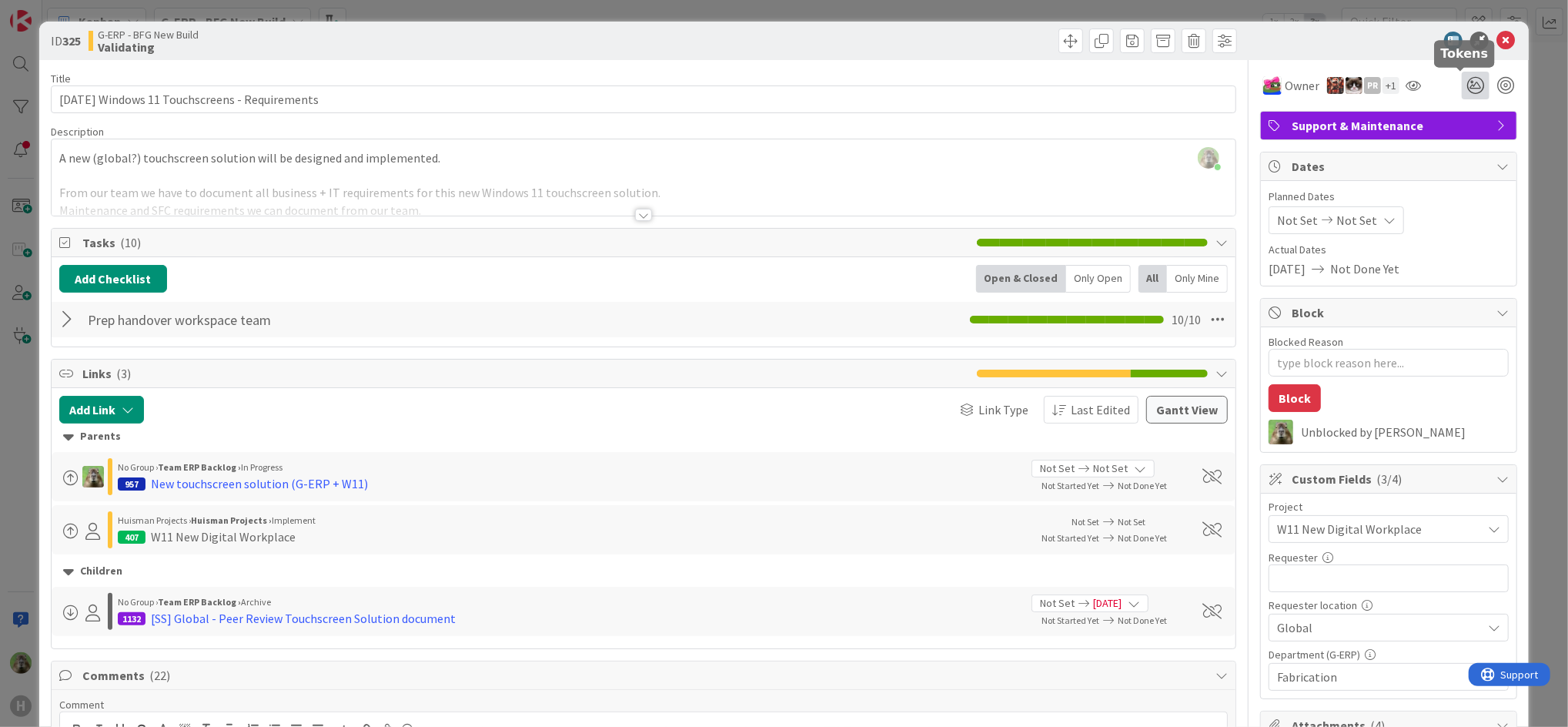
click at [1466, 91] on icon at bounding box center [1476, 85] width 27 height 27
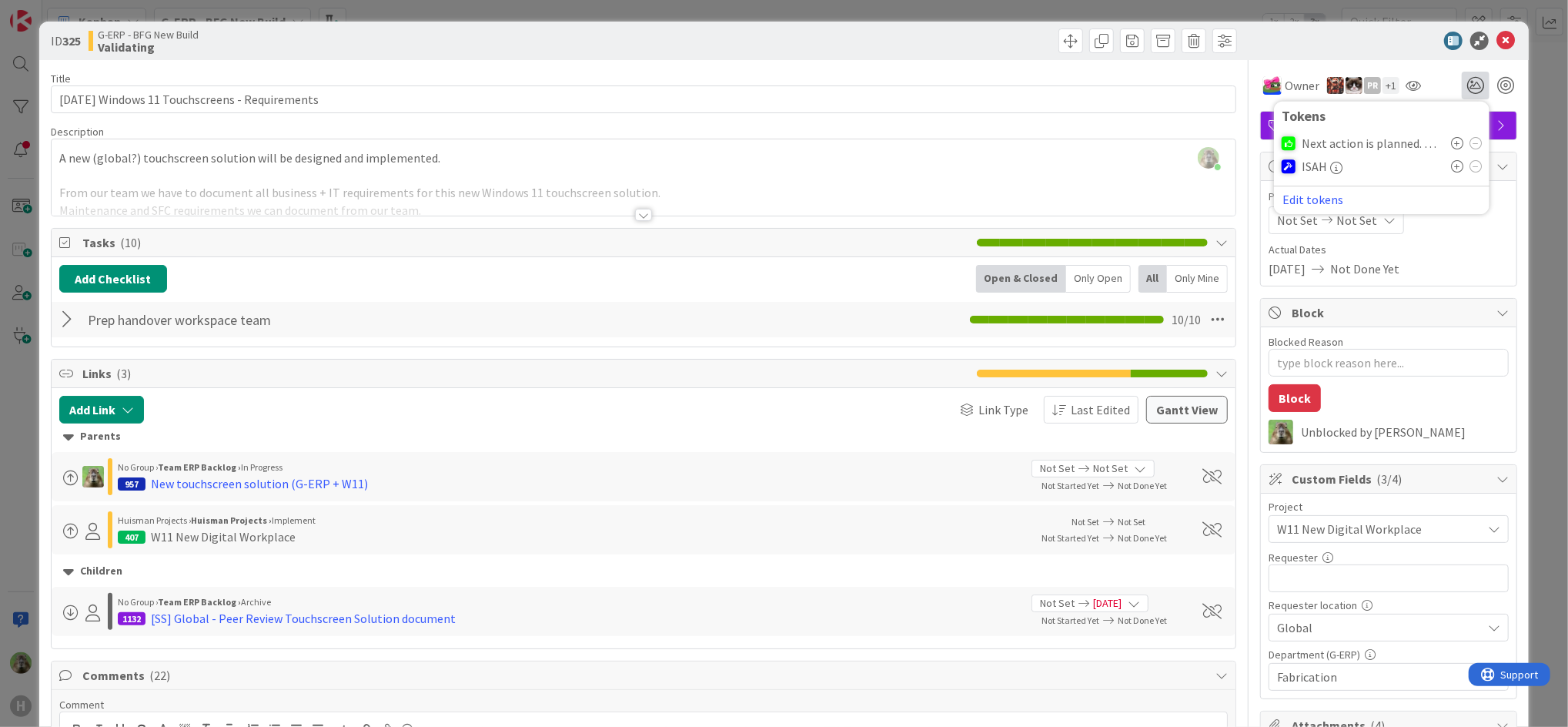
click at [1451, 145] on icon at bounding box center [1457, 143] width 13 height 13
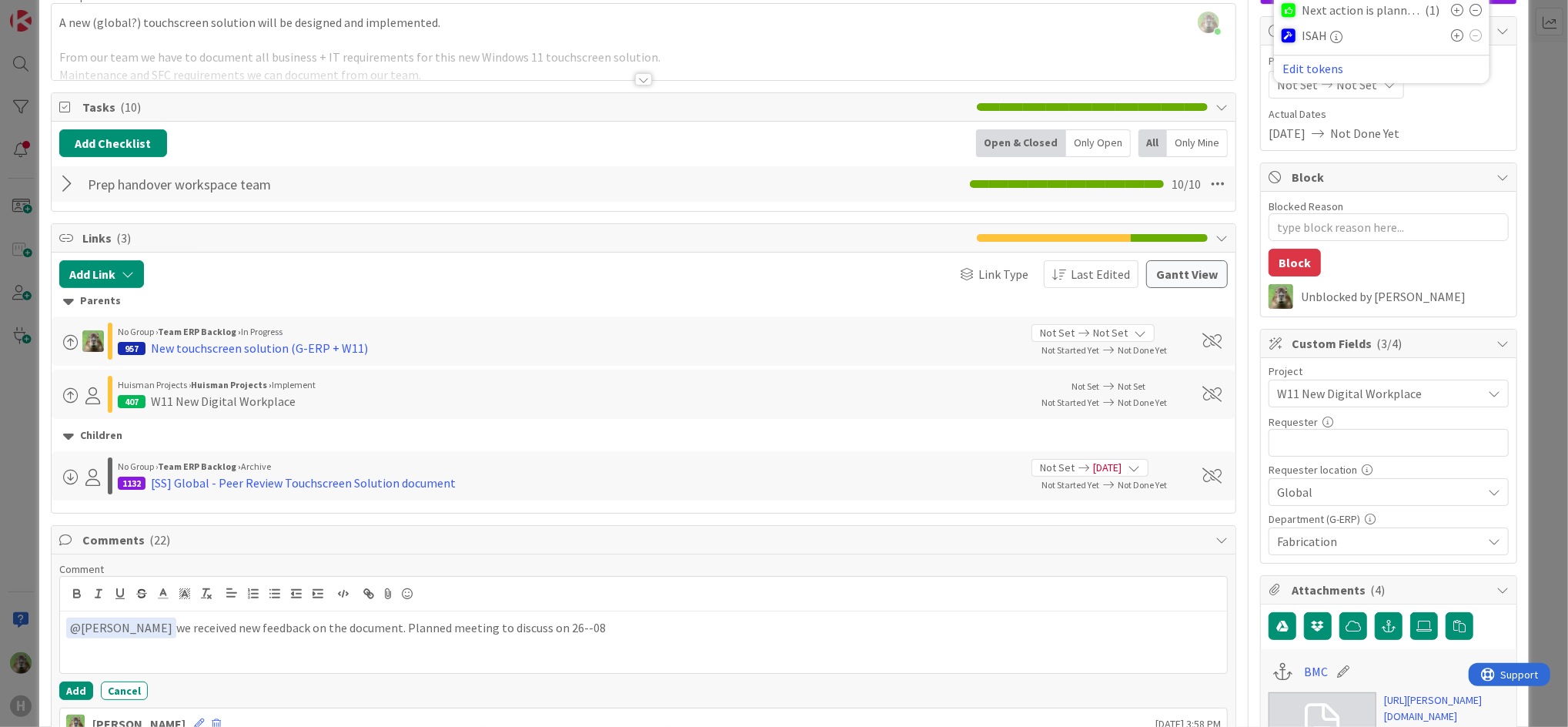
scroll to position [308, 0]
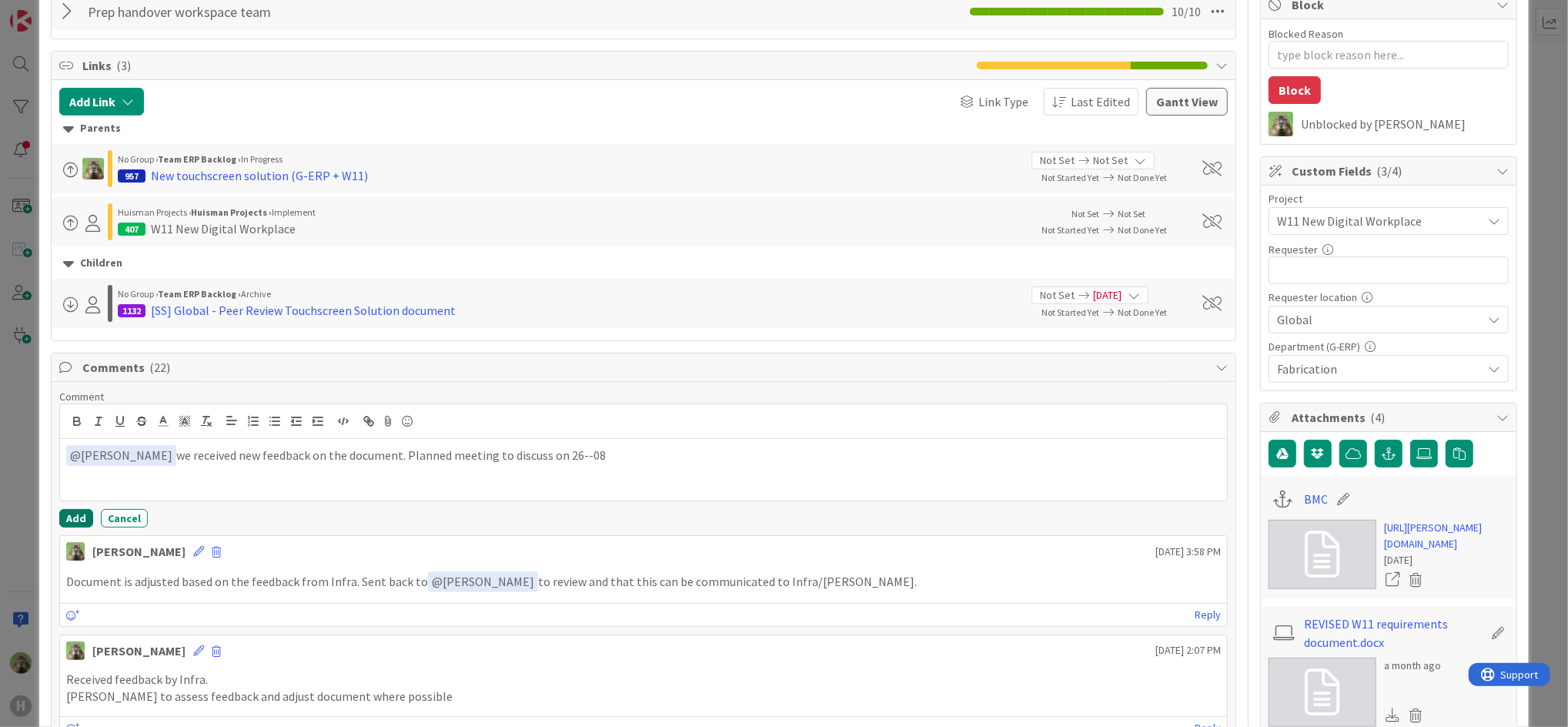
click at [80, 513] on button "Add" at bounding box center [76, 518] width 34 height 19
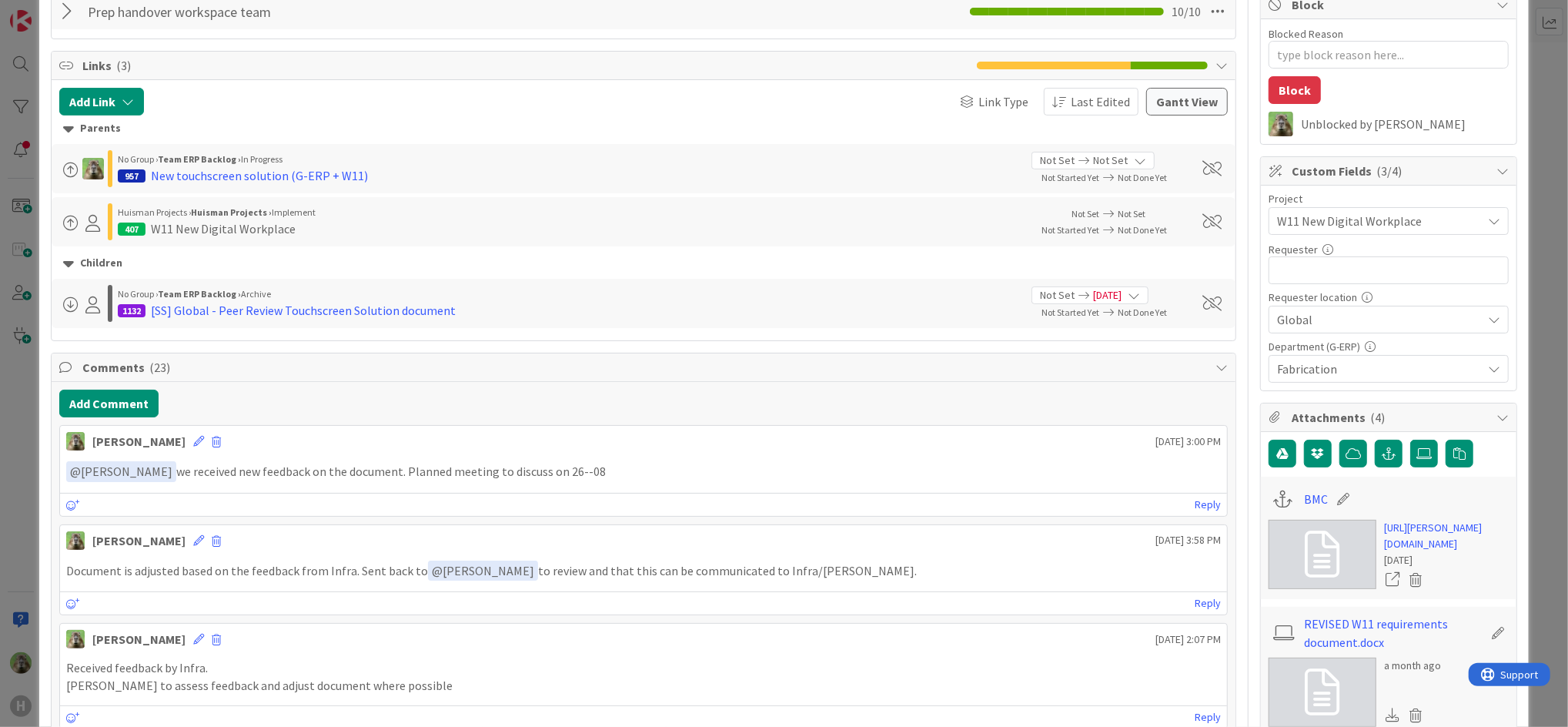
click at [37, 515] on div "ID 325 G-ERP - BFG New Build Validating Title 49 / 128 26-08-2025 Windows 11 To…" at bounding box center [784, 364] width 1568 height 727
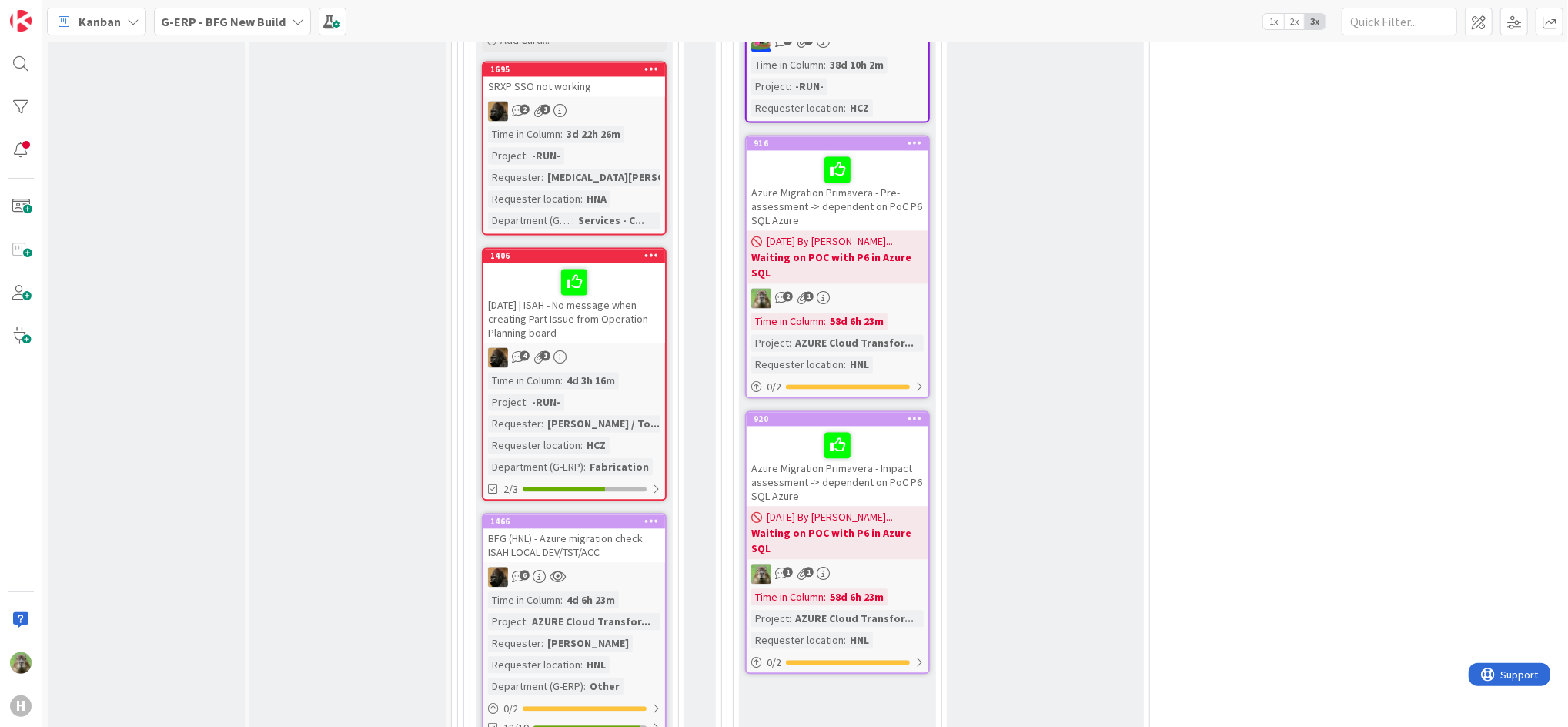
scroll to position [2567, 0]
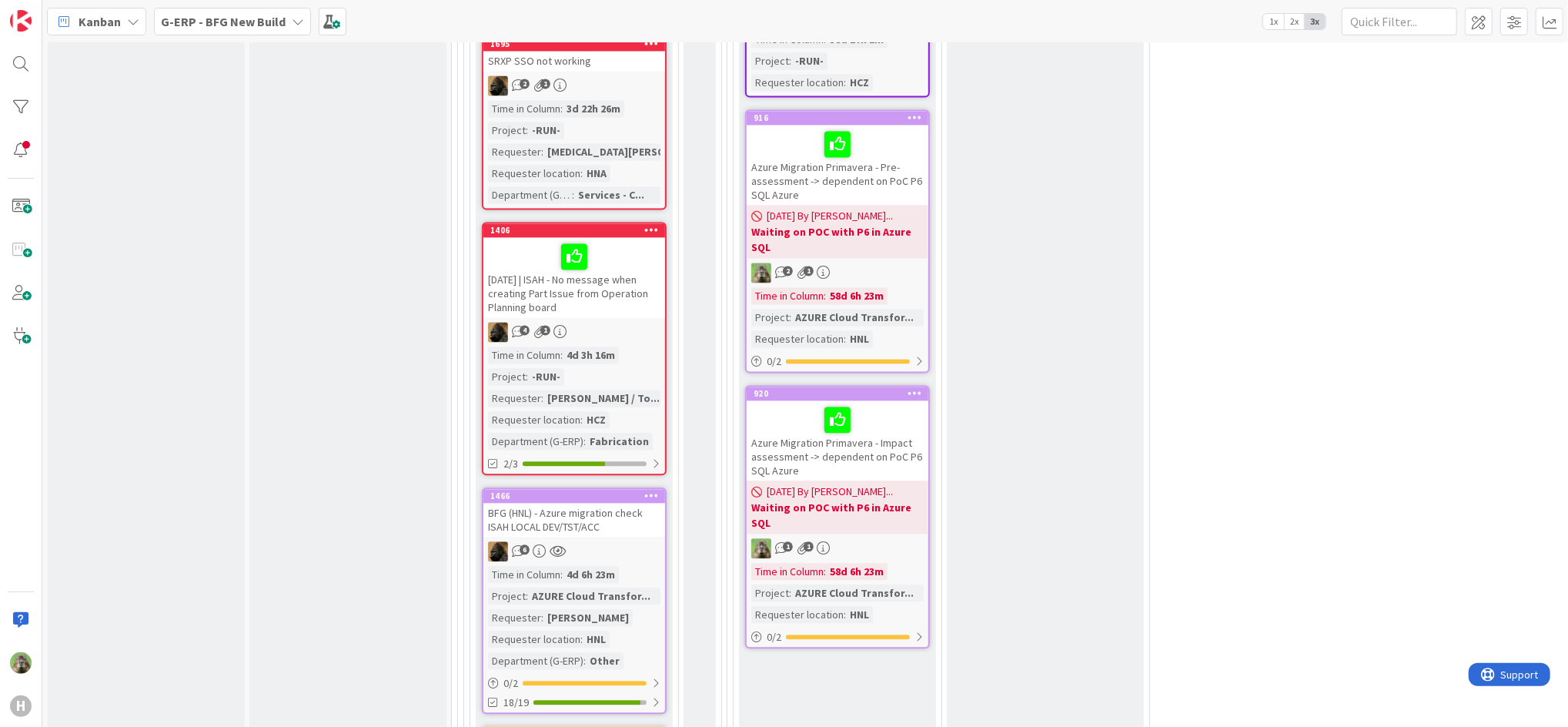
click at [572, 267] on div "2025-08-21 | ISAH - No message when creating Part Issue from Operation Planning…" at bounding box center [575, 277] width 182 height 80
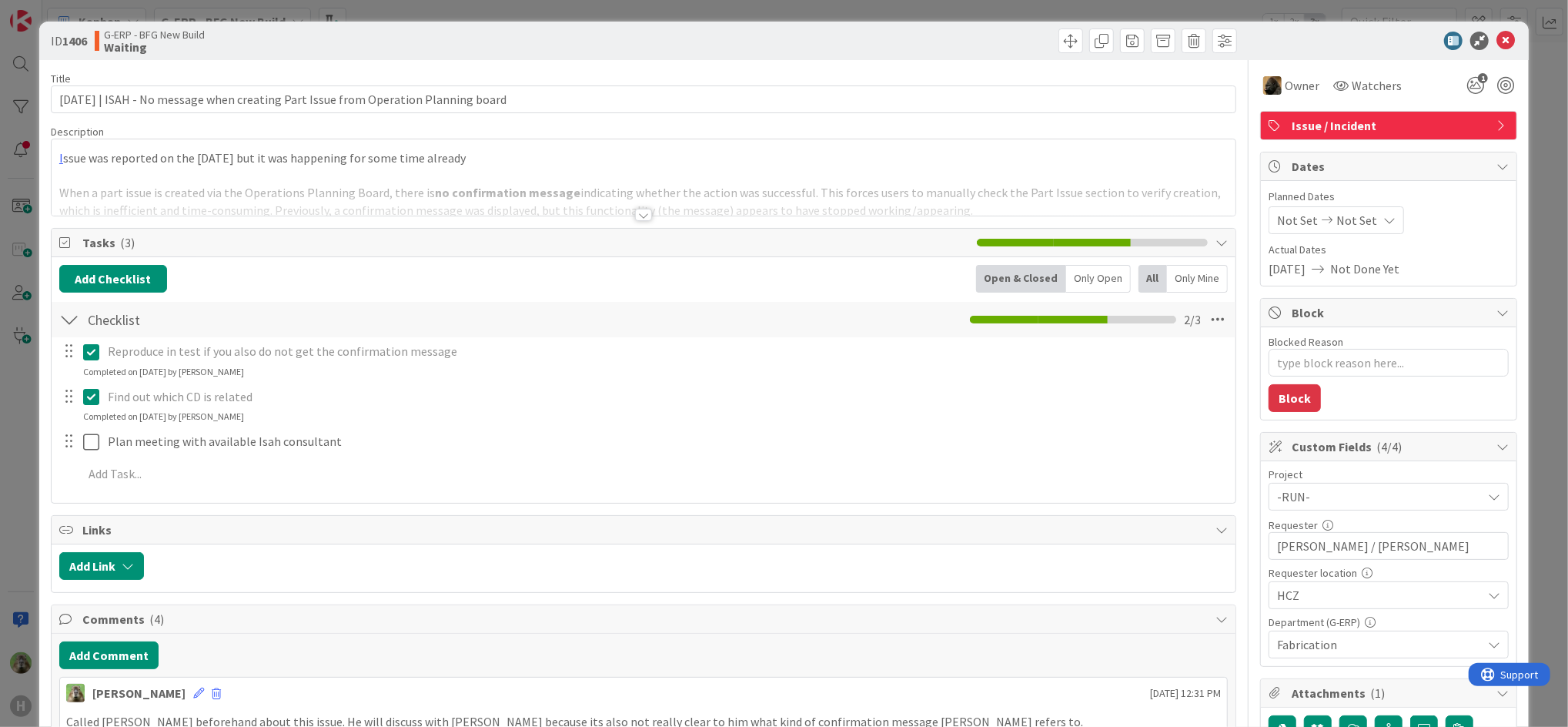
type textarea "x"
click at [442, 180] on div at bounding box center [643, 196] width 1184 height 39
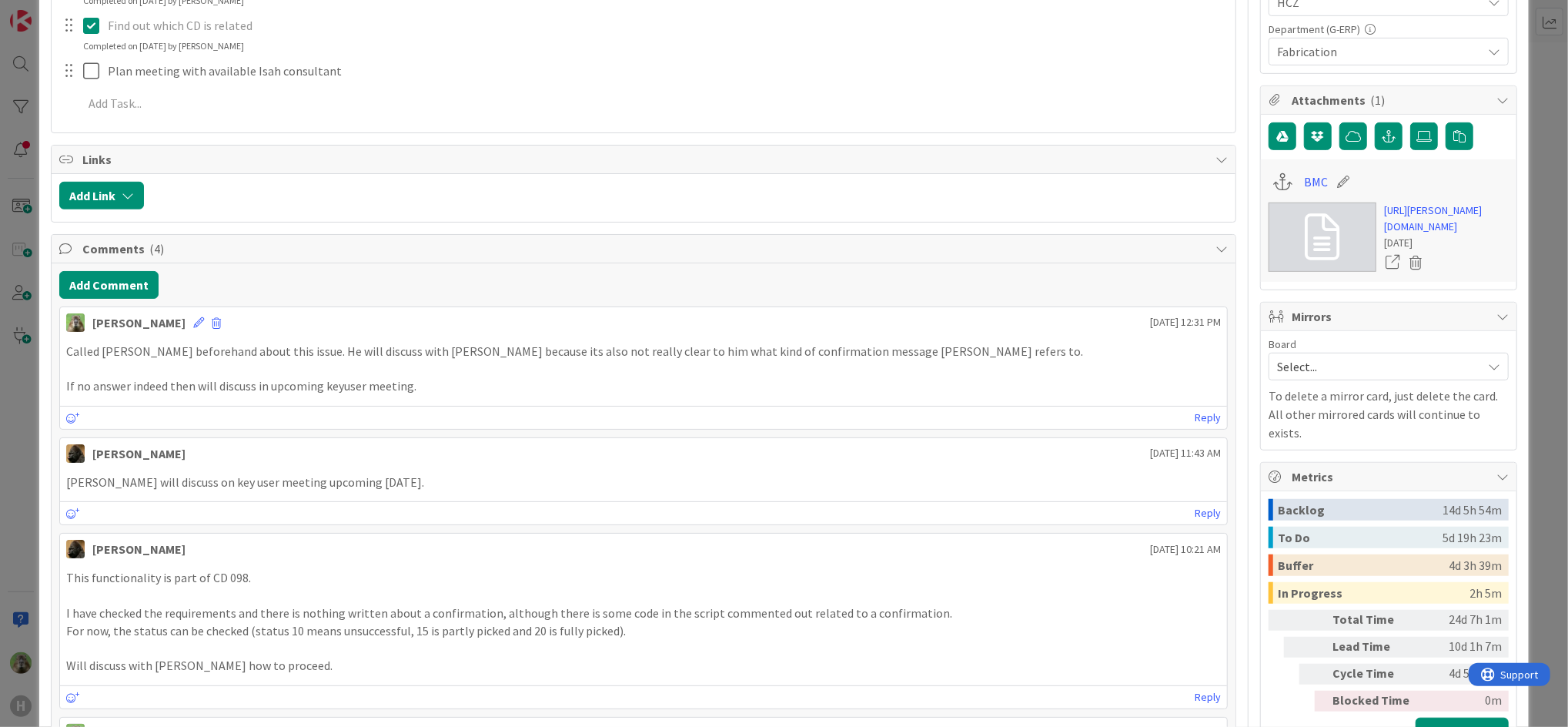
scroll to position [616, 0]
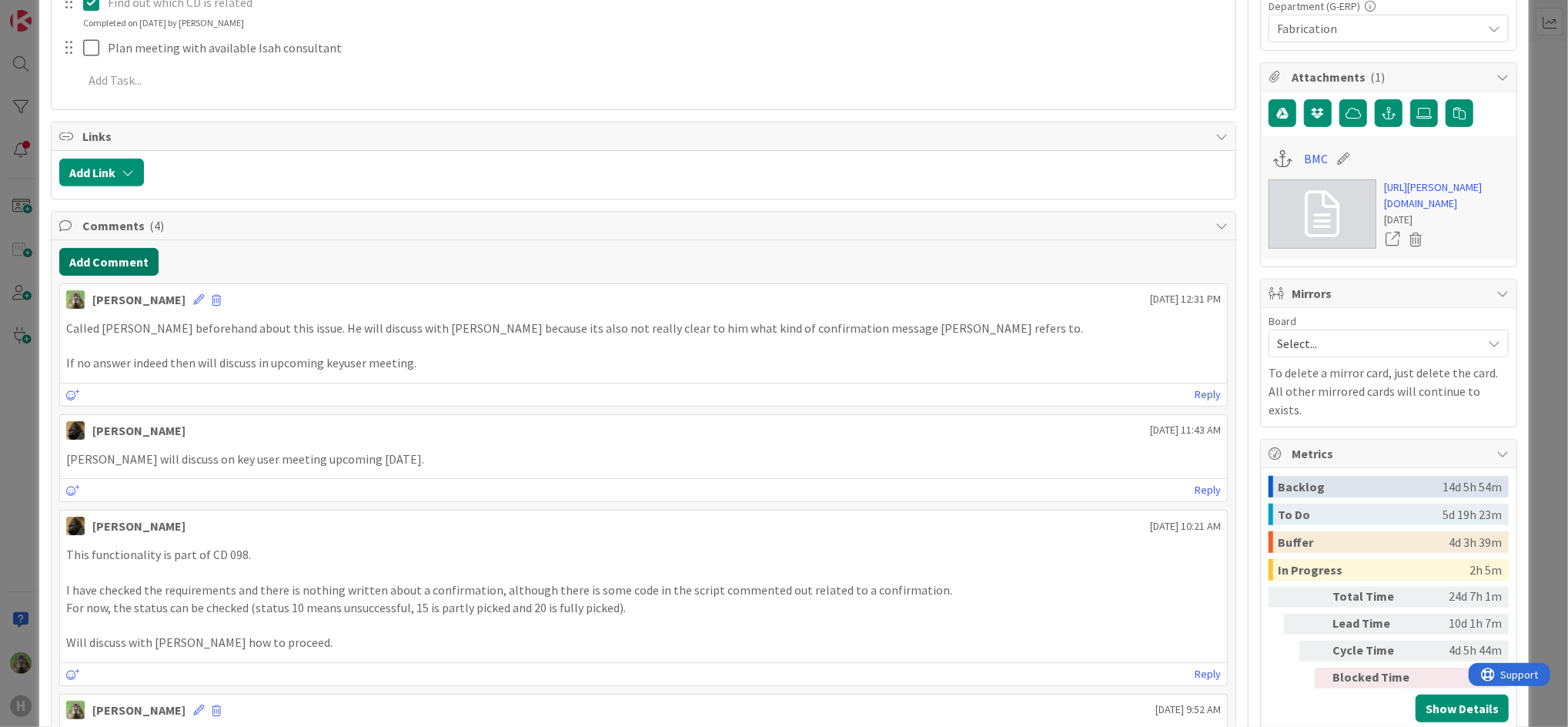
click at [118, 272] on button "Add Comment" at bounding box center [109, 262] width 99 height 27
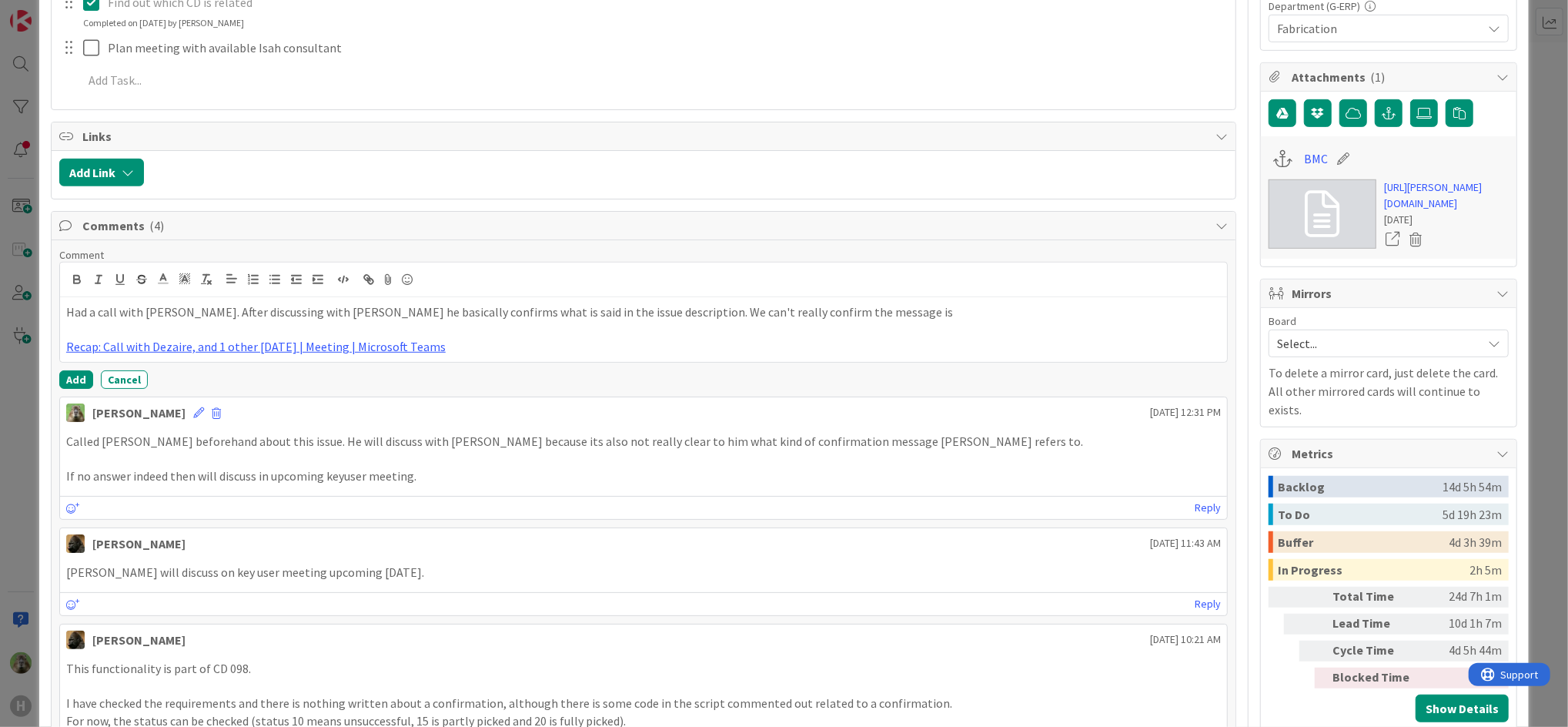
click at [909, 333] on p at bounding box center [643, 329] width 1155 height 18
click at [913, 321] on p at bounding box center [643, 329] width 1155 height 18
click at [913, 308] on p "Had a call with Tomas Strouhal. After discussing with Bazalka he basically conf…" at bounding box center [643, 313] width 1155 height 18
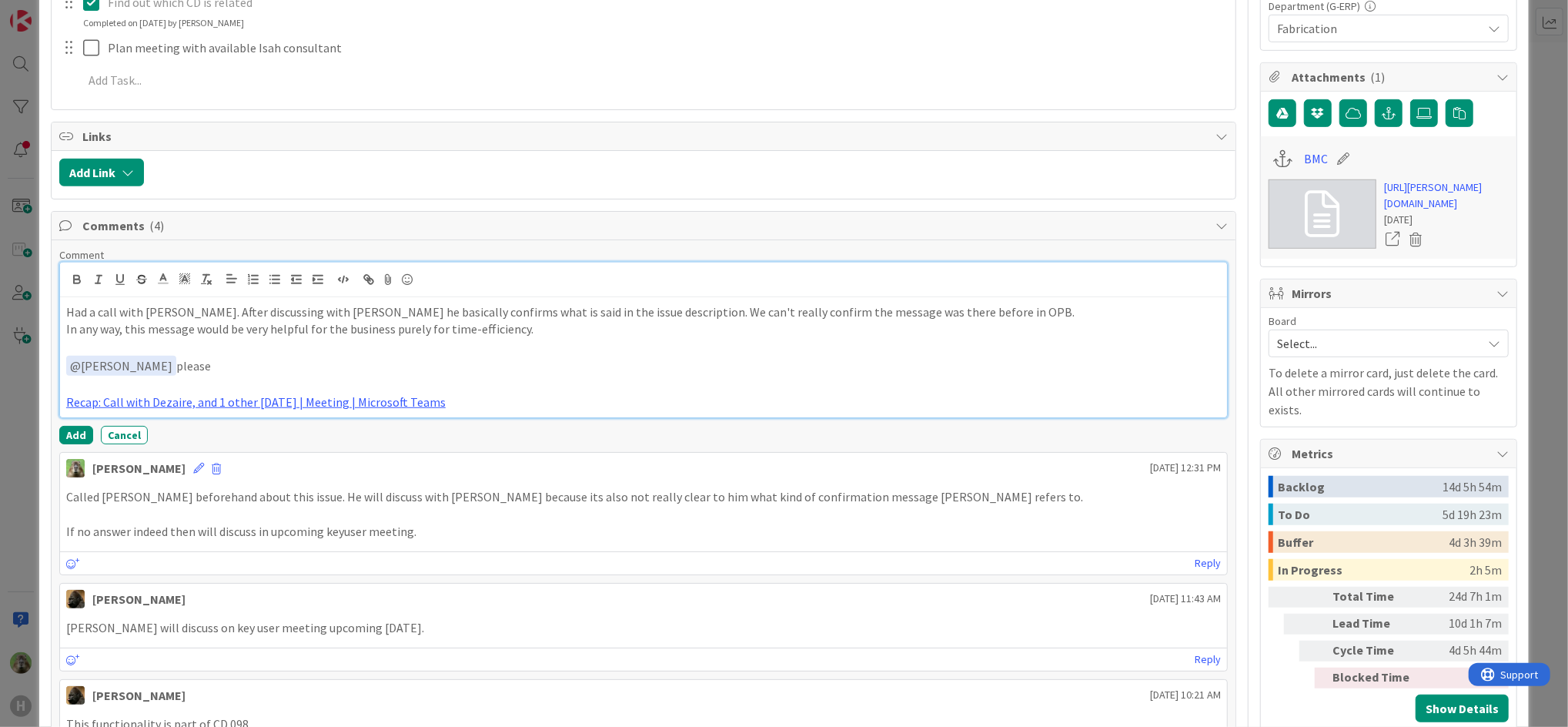
click at [325, 359] on p "﻿ @ Noah Dezaire ﻿ please" at bounding box center [643, 365] width 1155 height 21
click at [521, 372] on p "﻿ @ Noah Dezaire ﻿ please check the recording if it can clarify things. Otherwi…" at bounding box center [643, 365] width 1155 height 21
click at [870, 377] on p at bounding box center [643, 385] width 1155 height 18
click at [870, 376] on p at bounding box center [643, 385] width 1155 height 18
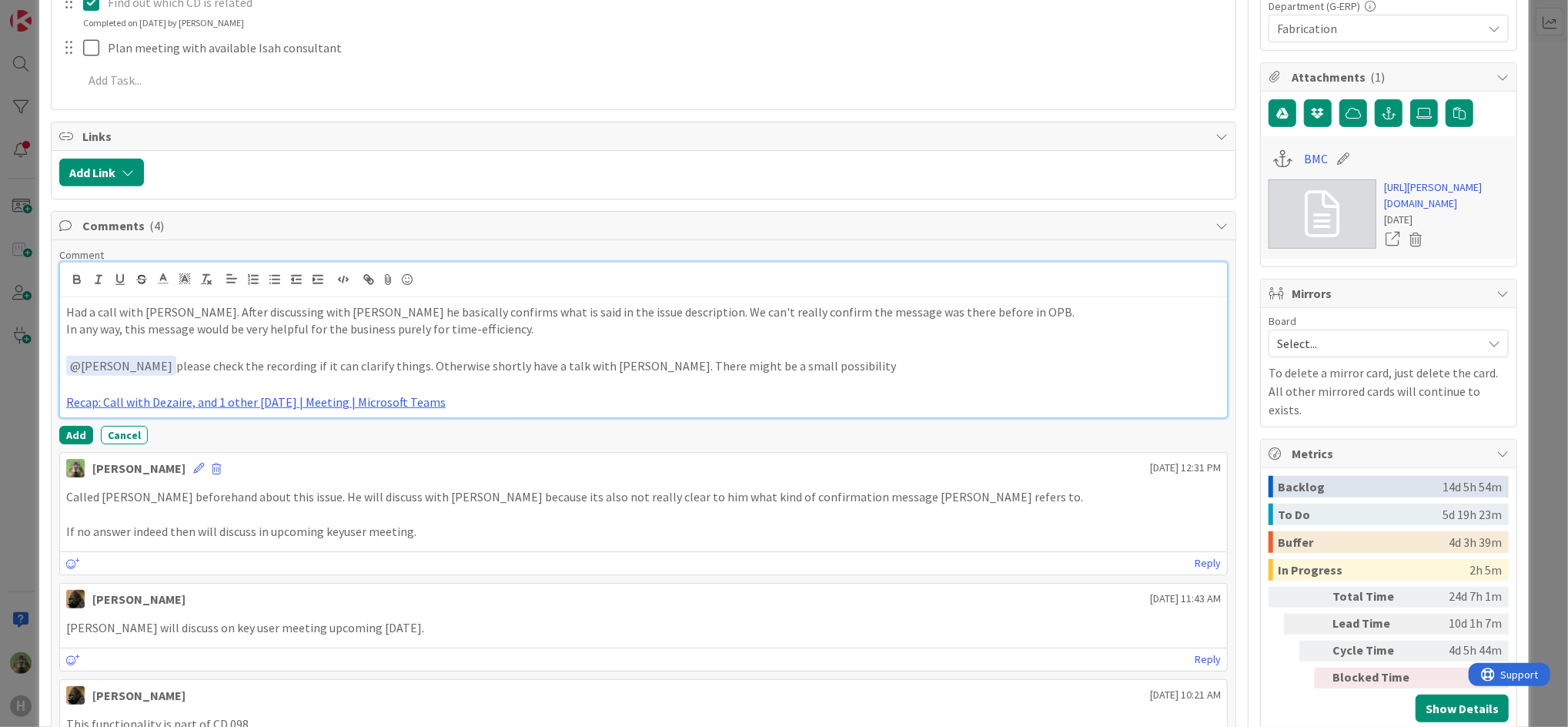
click at [881, 361] on p "﻿ @ Noah Dezaire ﻿ please check the recording if it can clarify things. Otherwi…" at bounding box center [643, 365] width 1155 height 21
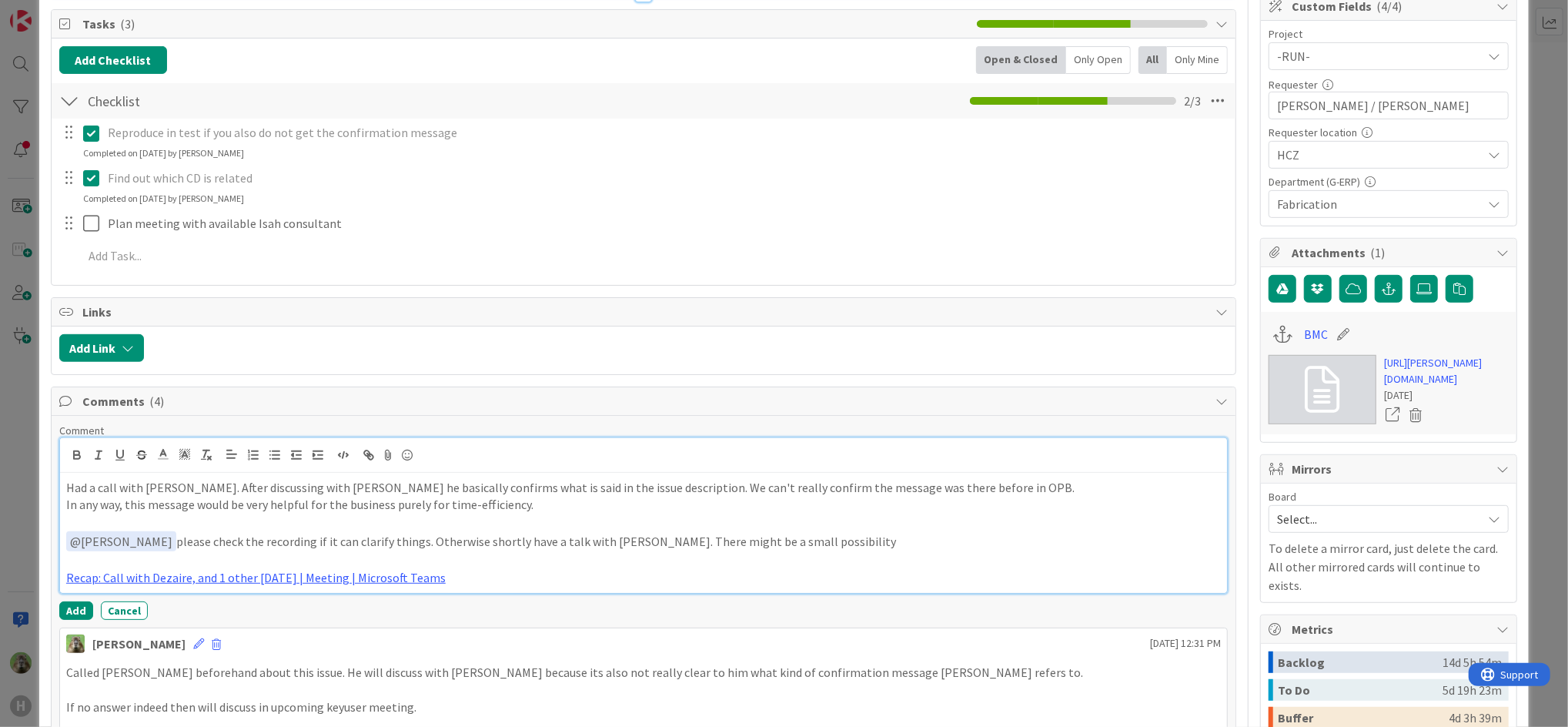
scroll to position [411, 0]
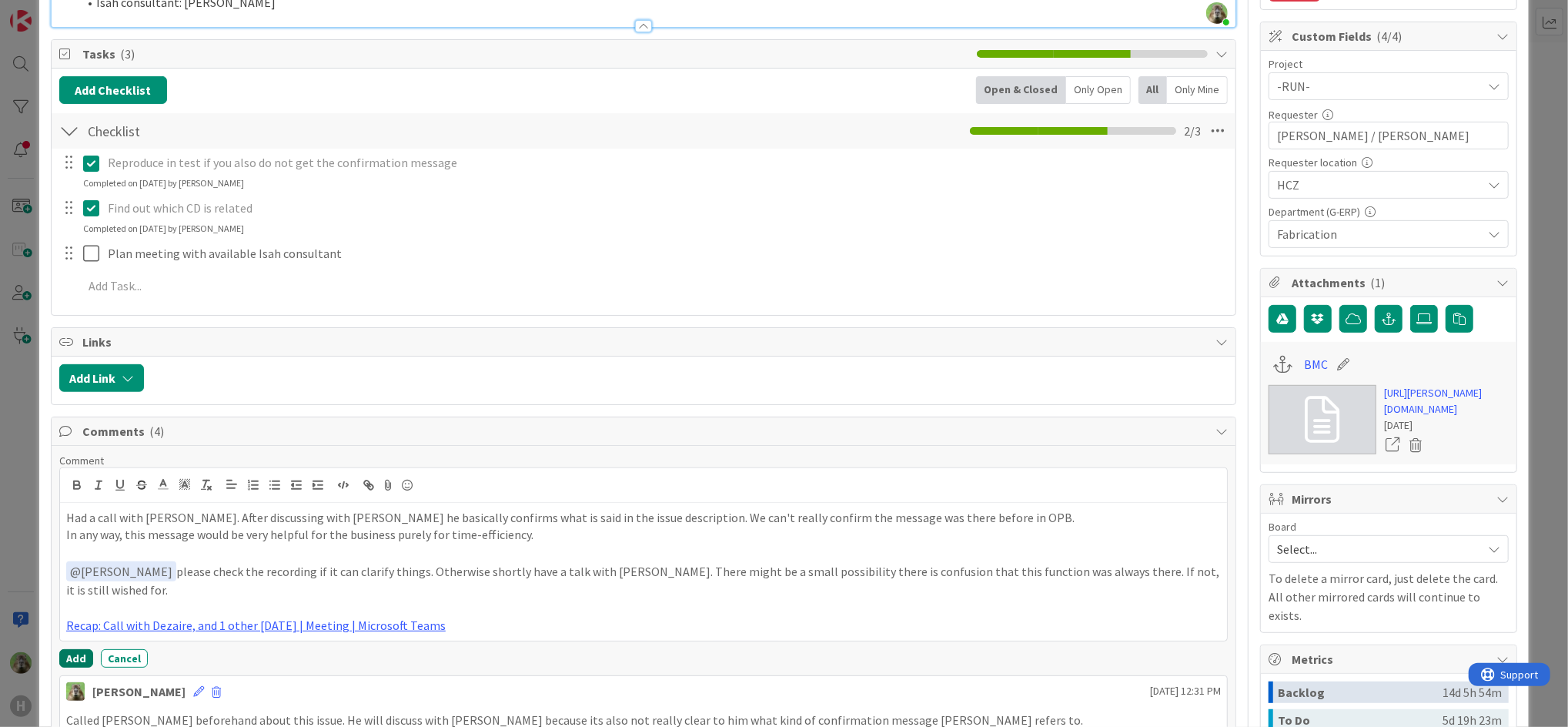
click at [71, 657] on button "Add" at bounding box center [76, 658] width 34 height 19
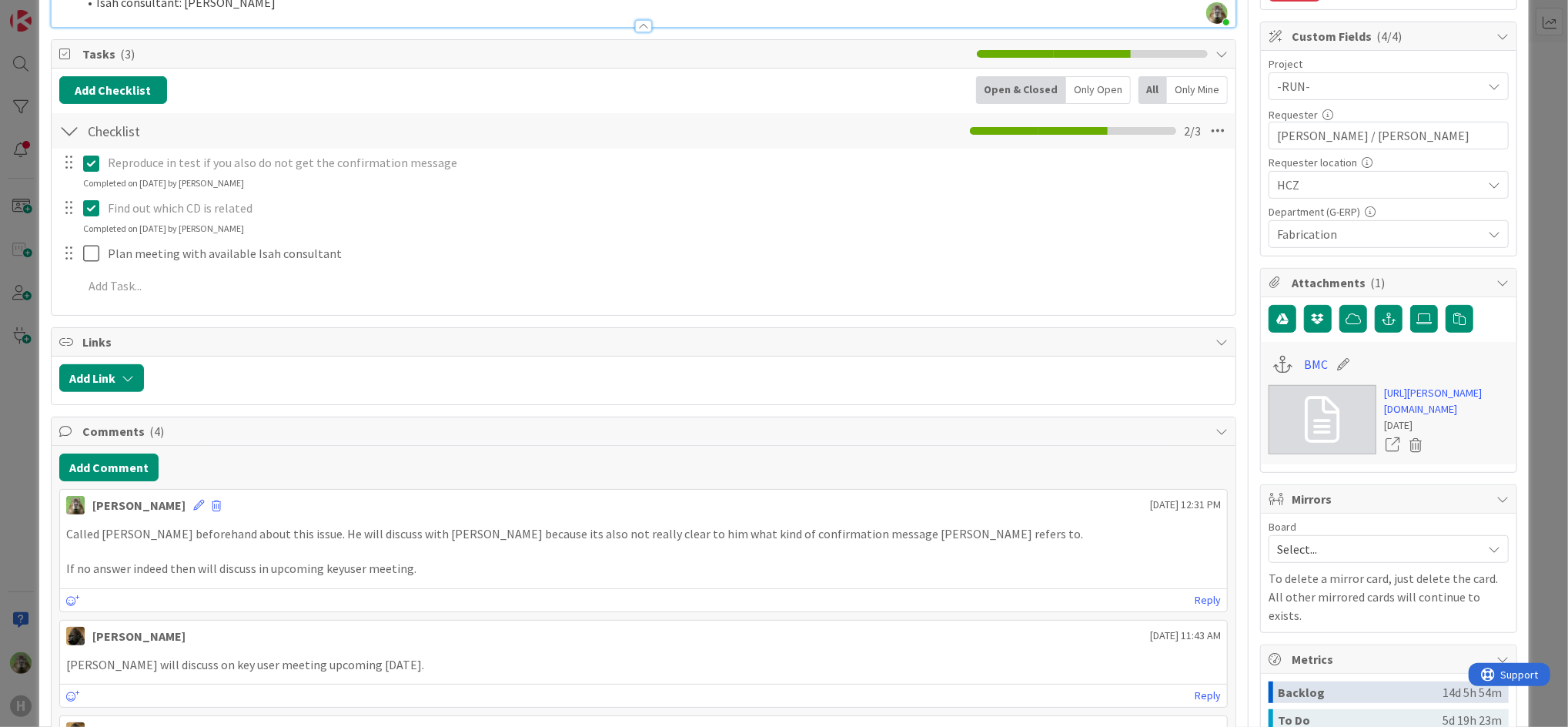
type textarea "x"
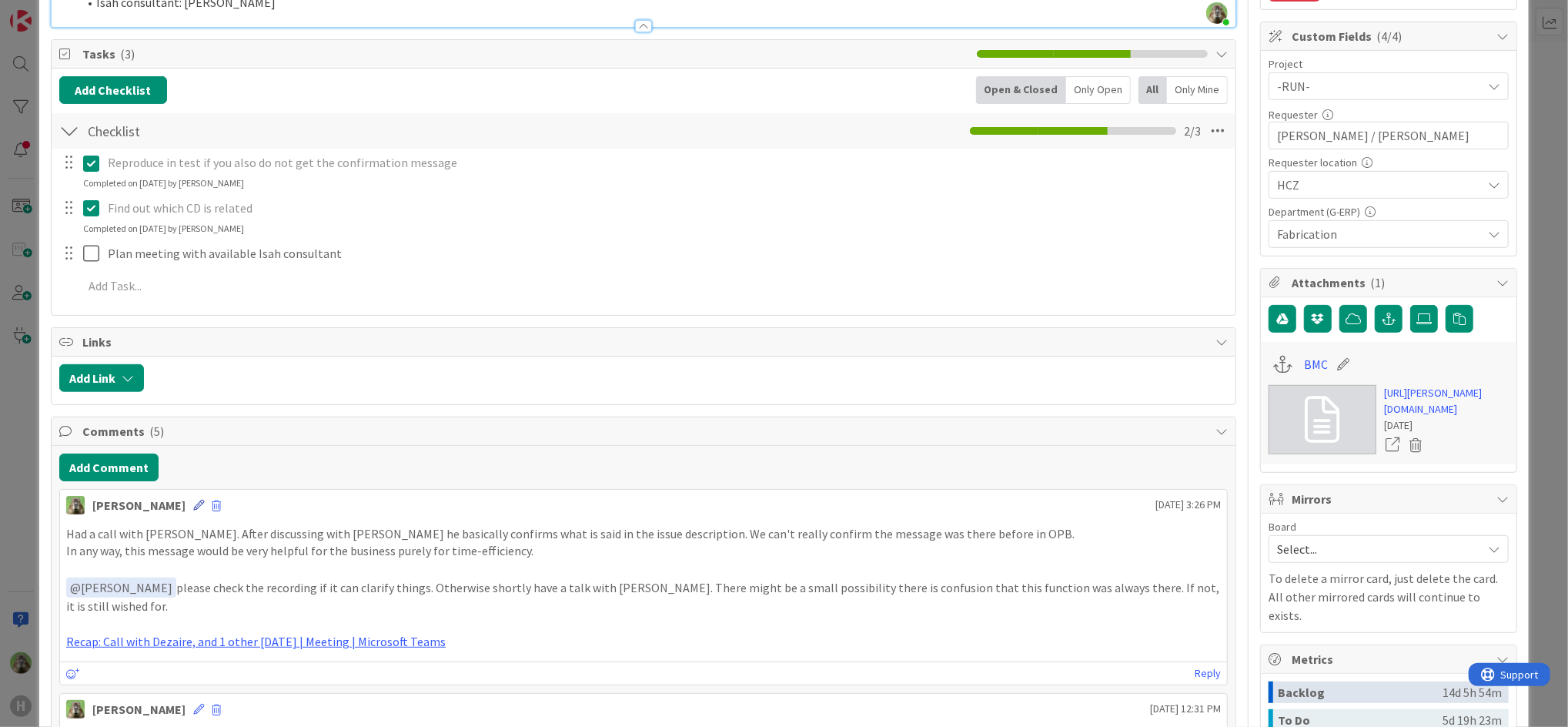
click at [193, 508] on icon at bounding box center [198, 505] width 11 height 11
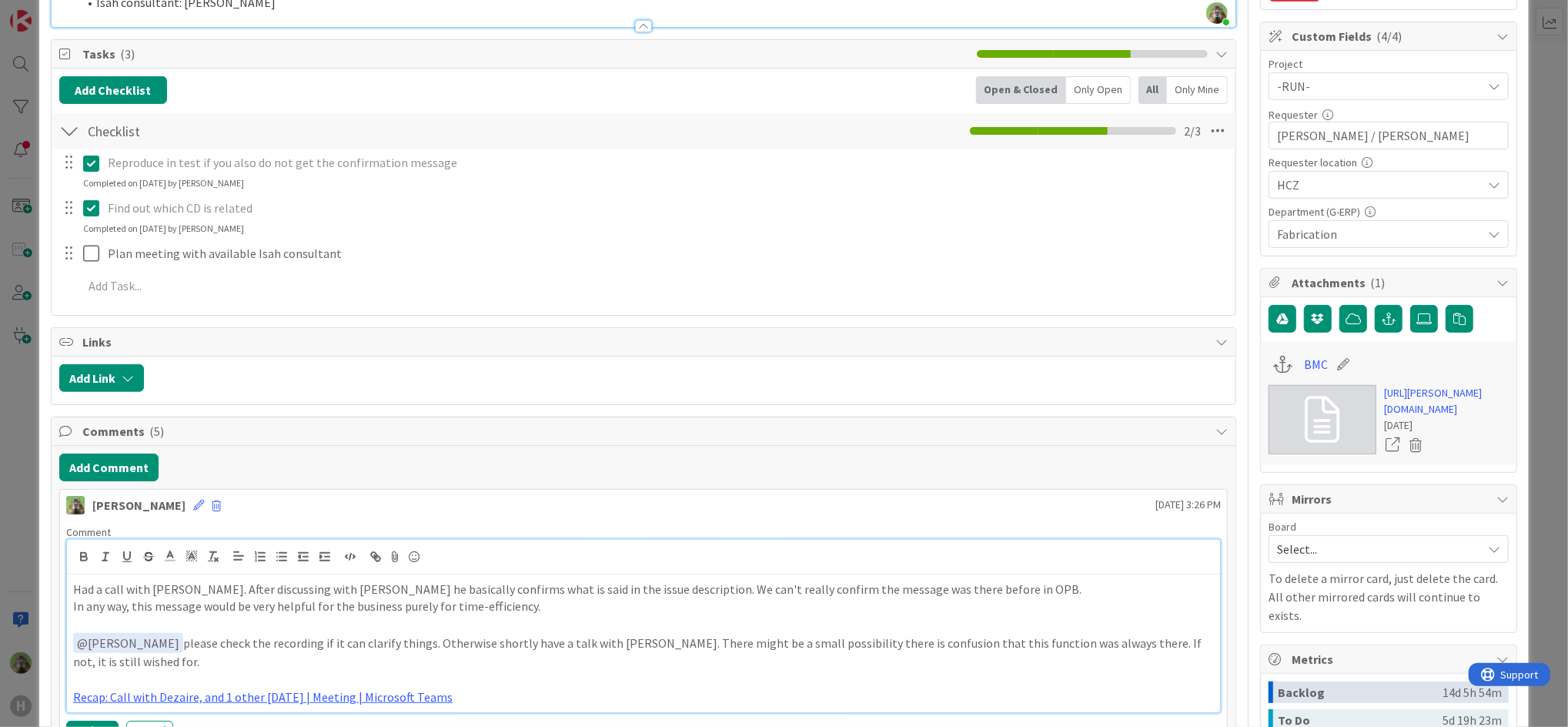
click at [192, 678] on p at bounding box center [643, 680] width 1141 height 18
click at [207, 666] on p "﻿ @ Noah Dezaire ﻿ please check the recording if it can clarify things. Otherwi…" at bounding box center [643, 652] width 1141 height 38
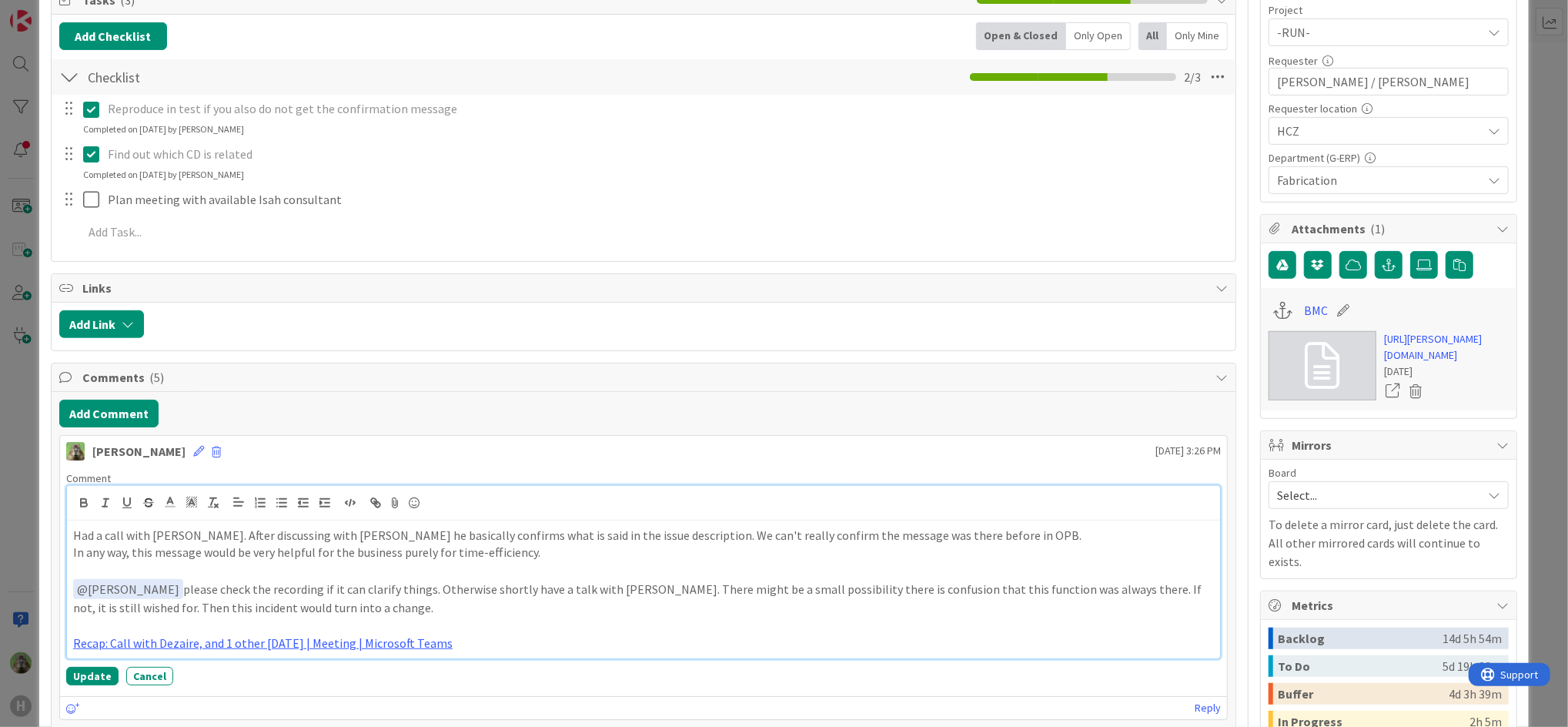
scroll to position [513, 0]
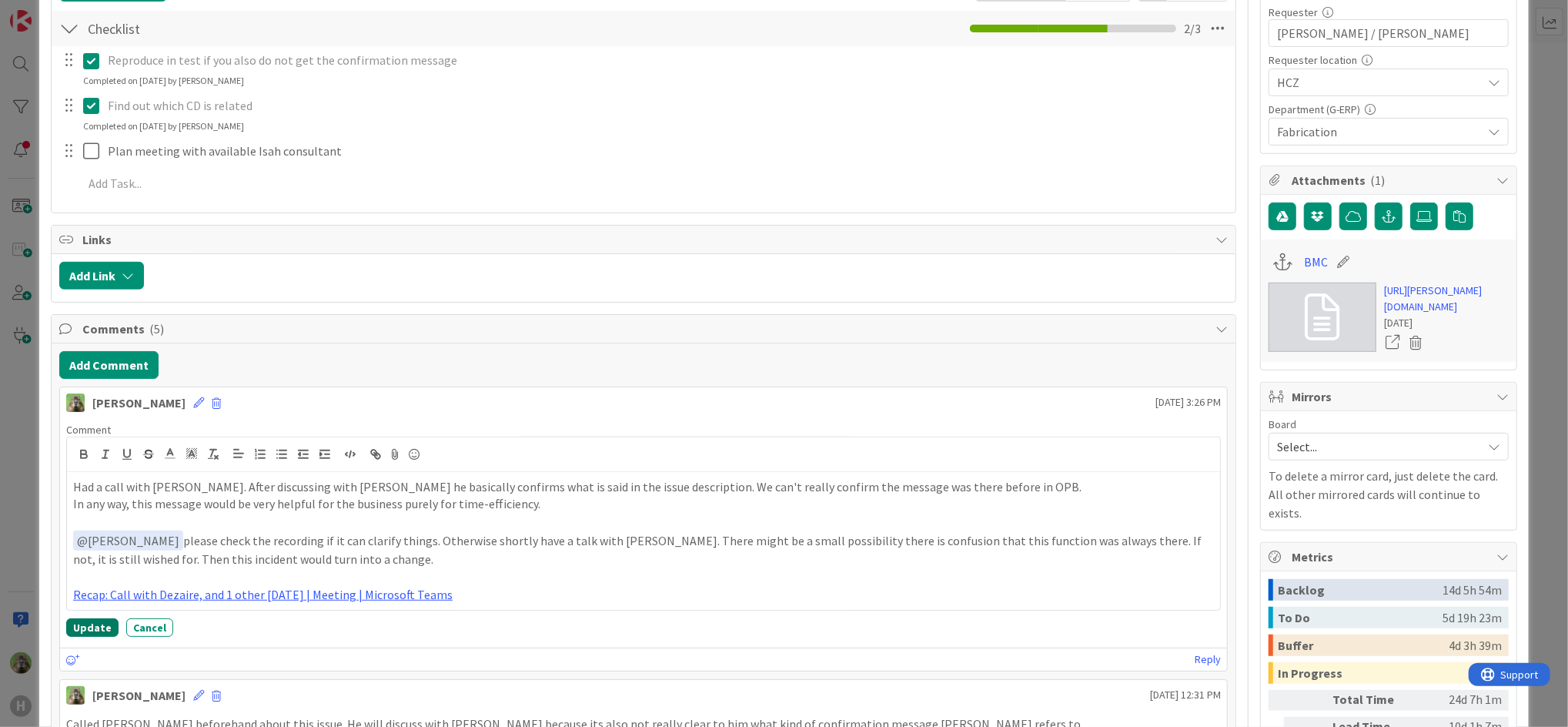
click at [95, 620] on button "Update" at bounding box center [92, 627] width 52 height 19
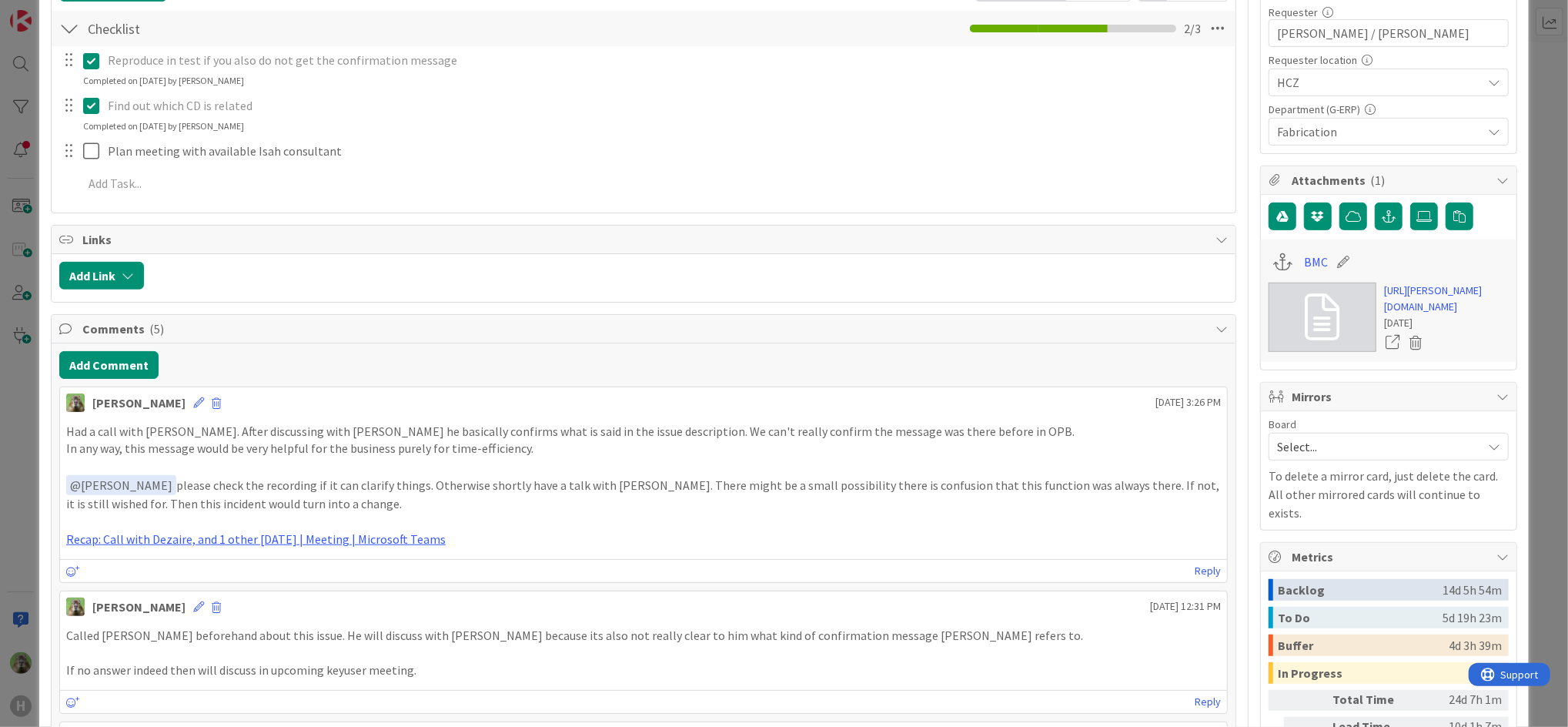
type textarea "x"
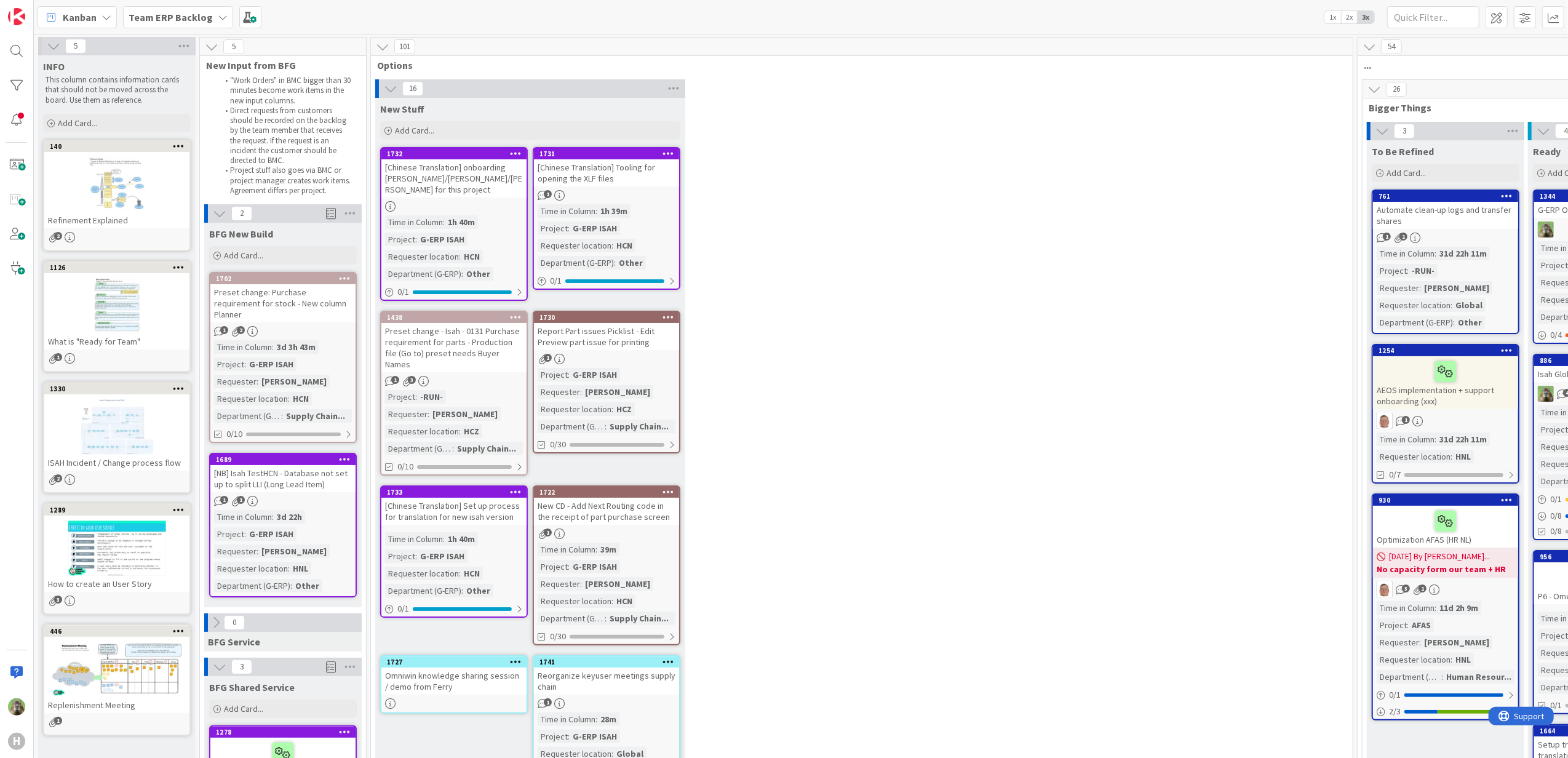
scroll to position [246, 623]
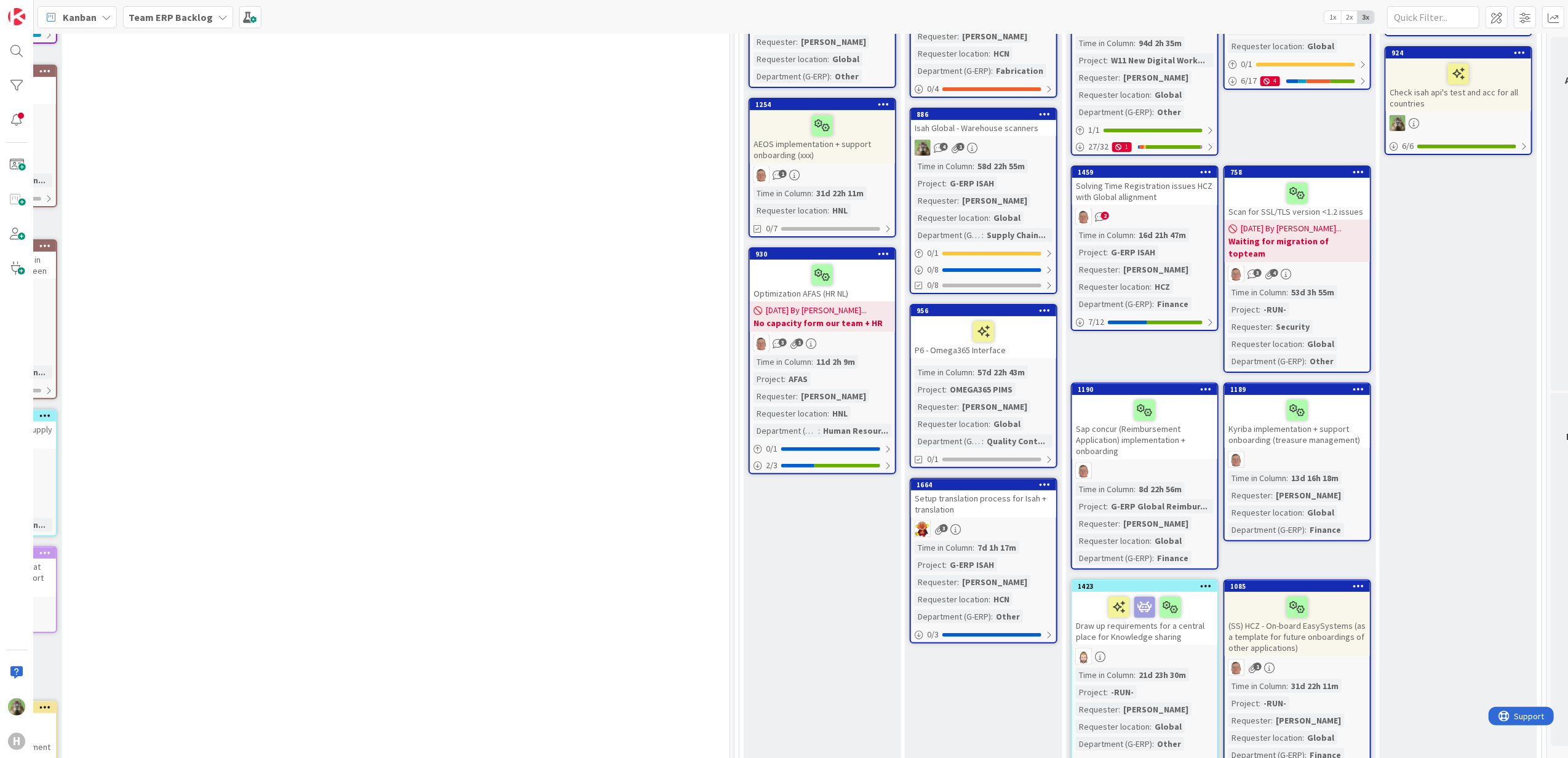
click at [565, 472] on div "16 New Stuff Add Card... 1731 [Chinese Translation] Tooling for opening the XLF…" at bounding box center [239, 557] width 976 height 1447
click at [580, 434] on div "16 New Stuff Add Card... 1731 [Chinese Translation] Tooling for opening the XLF…" at bounding box center [239, 557] width 976 height 1447
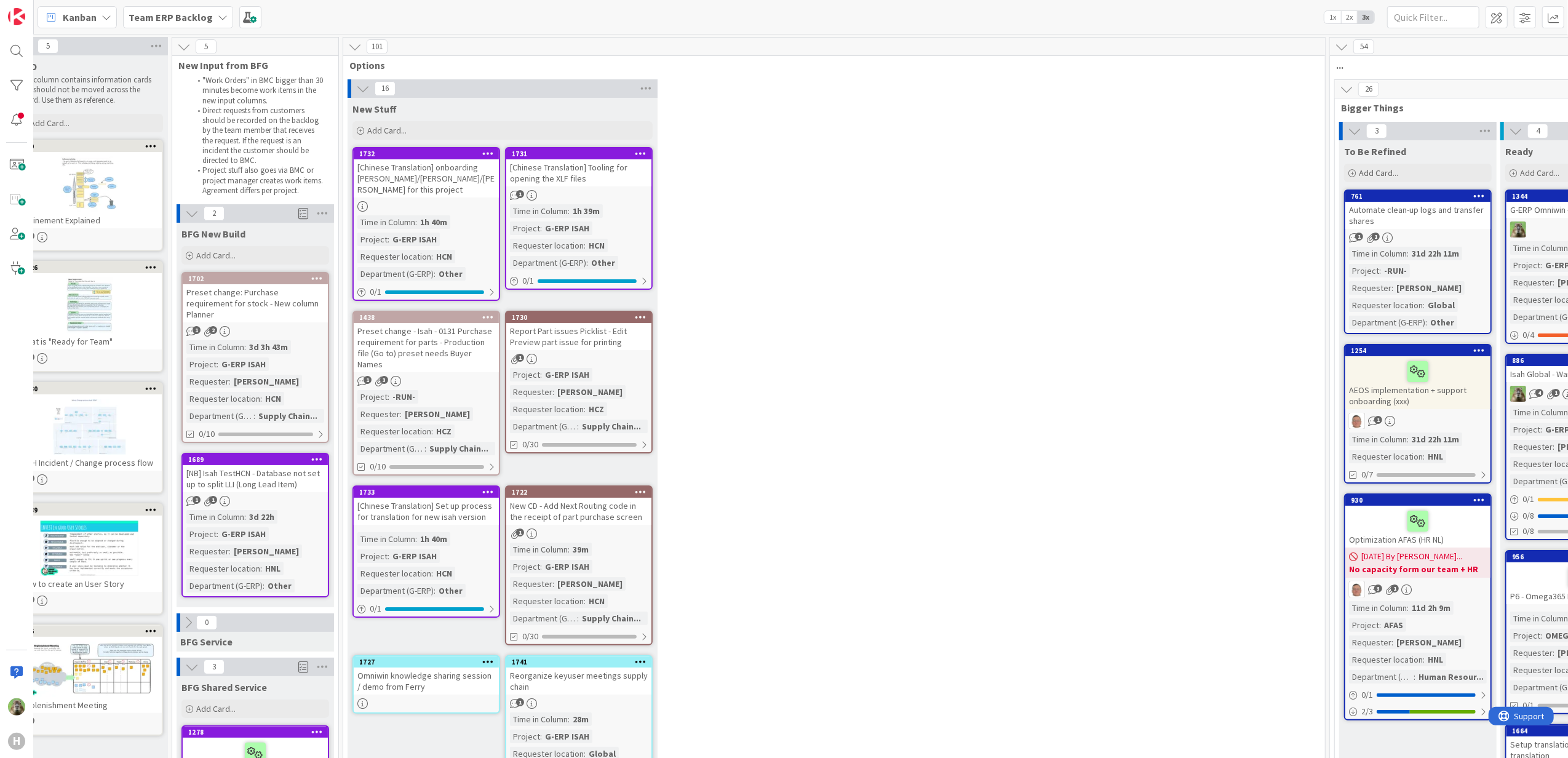
scroll to position [0, 0]
